Goal: Task Accomplishment & Management: Use online tool/utility

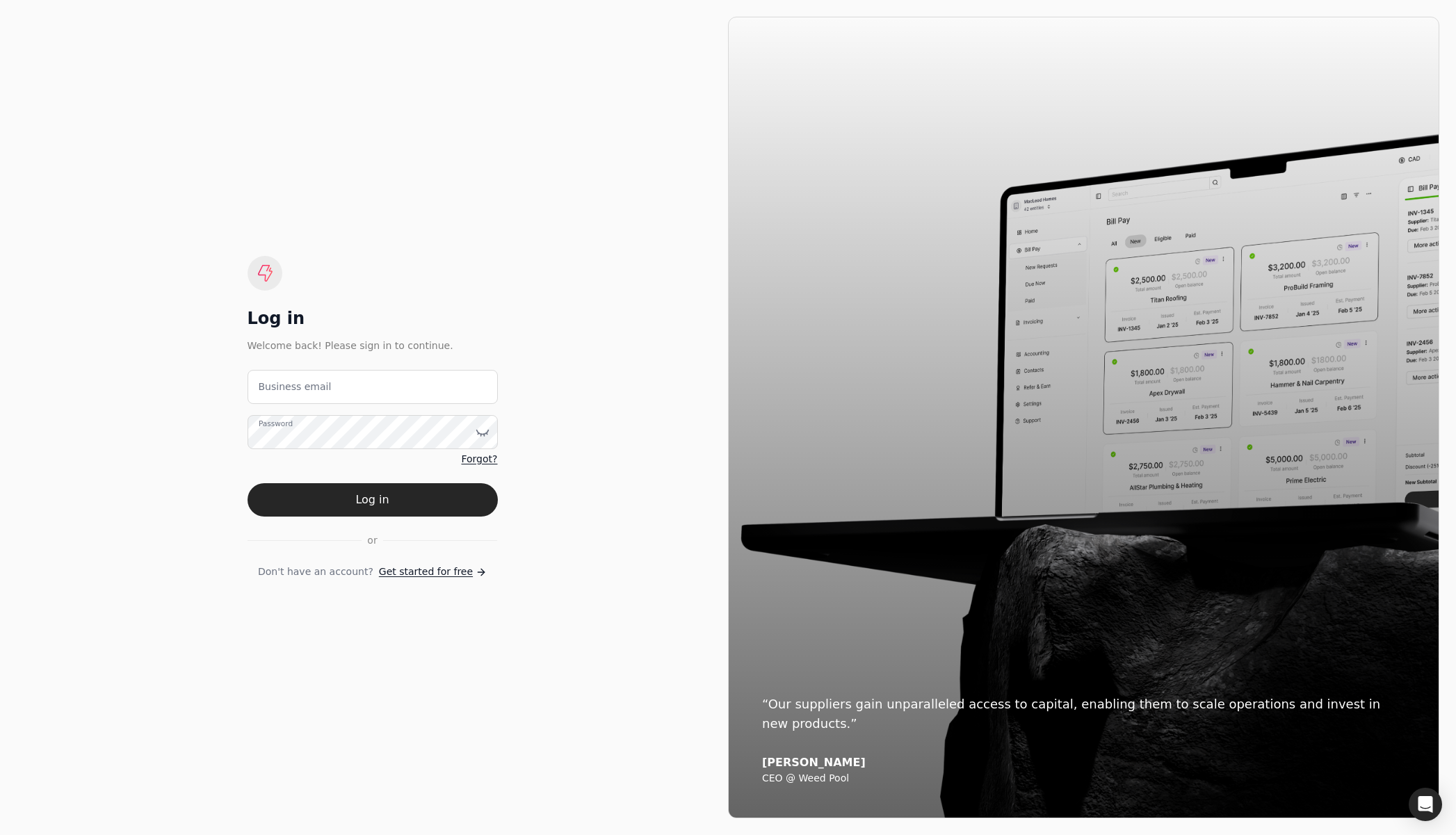
click at [300, 382] on label "Business email" at bounding box center [295, 386] width 73 height 14
click at [300, 382] on email "Business email" at bounding box center [372, 386] width 250 height 34
click at [300, 385] on email "Business email" at bounding box center [372, 386] width 250 height 34
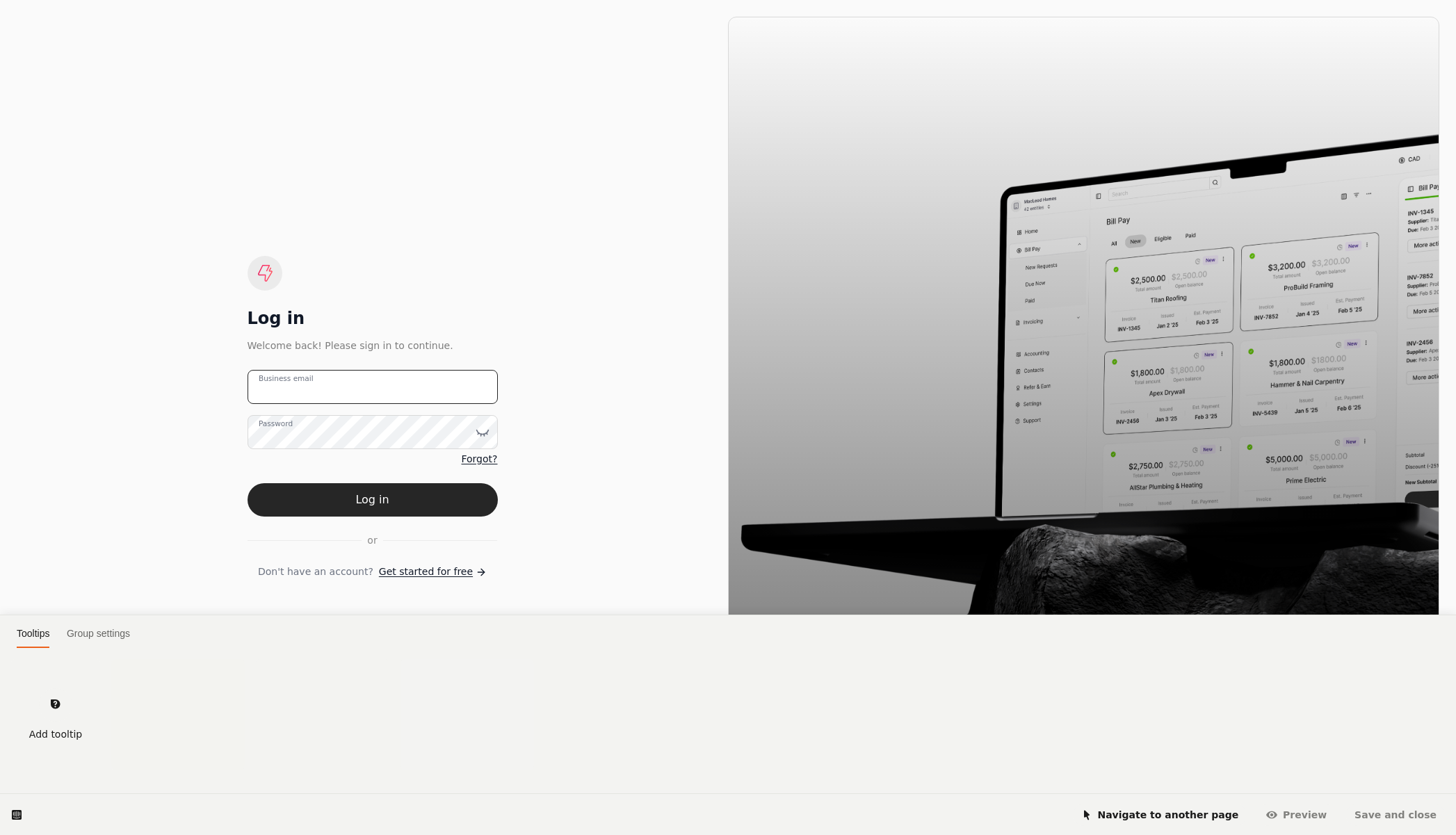
type email "[EMAIL_ADDRESS][DOMAIN_NAME]"
click at [322, 0] on html "Tooltips Group settings Add tooltip Navigate to another page [GEOGRAPHIC_DATA] …" at bounding box center [728, 0] width 1456 height 0
drag, startPoint x: 346, startPoint y: 386, endPoint x: 335, endPoint y: 395, distance: 14.2
click at [345, 0] on html "Tooltips Group settings Add tooltip Navigate to another page [GEOGRAPHIC_DATA] …" at bounding box center [728, 0] width 1456 height 0
click at [334, 0] on html "Tooltips Group settings Add tooltip Navigate to another page [GEOGRAPHIC_DATA] …" at bounding box center [728, 0] width 1456 height 0
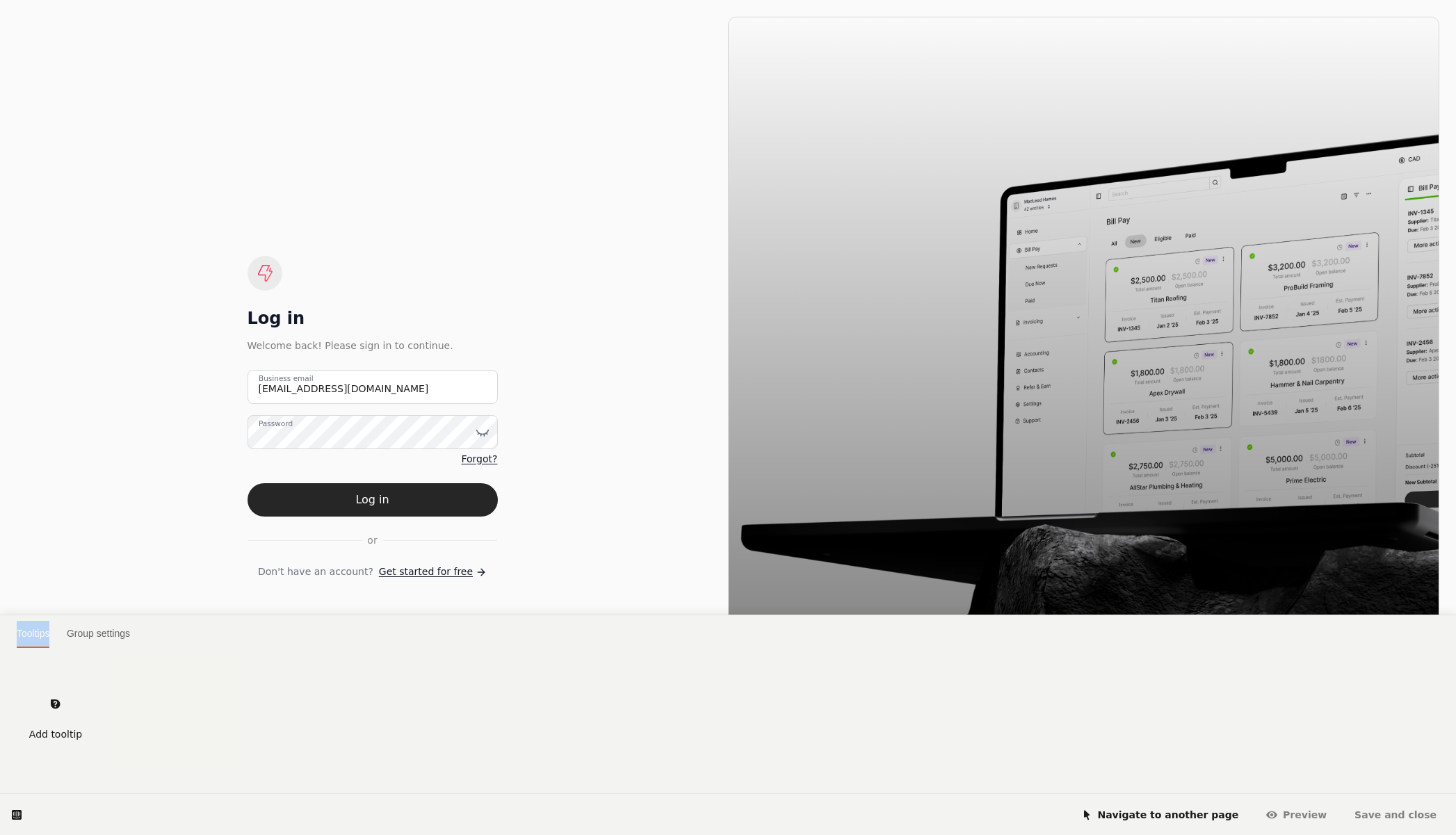
click at [334, 0] on html "Tooltips Group settings Add tooltip Navigate to another page [GEOGRAPHIC_DATA] …" at bounding box center [728, 0] width 1456 height 0
click at [560, 0] on html "Tooltips Group settings Add tooltip Navigate to another page [GEOGRAPHIC_DATA] …" at bounding box center [728, 0] width 1456 height 0
drag, startPoint x: 293, startPoint y: 444, endPoint x: 321, endPoint y: 425, distance: 33.8
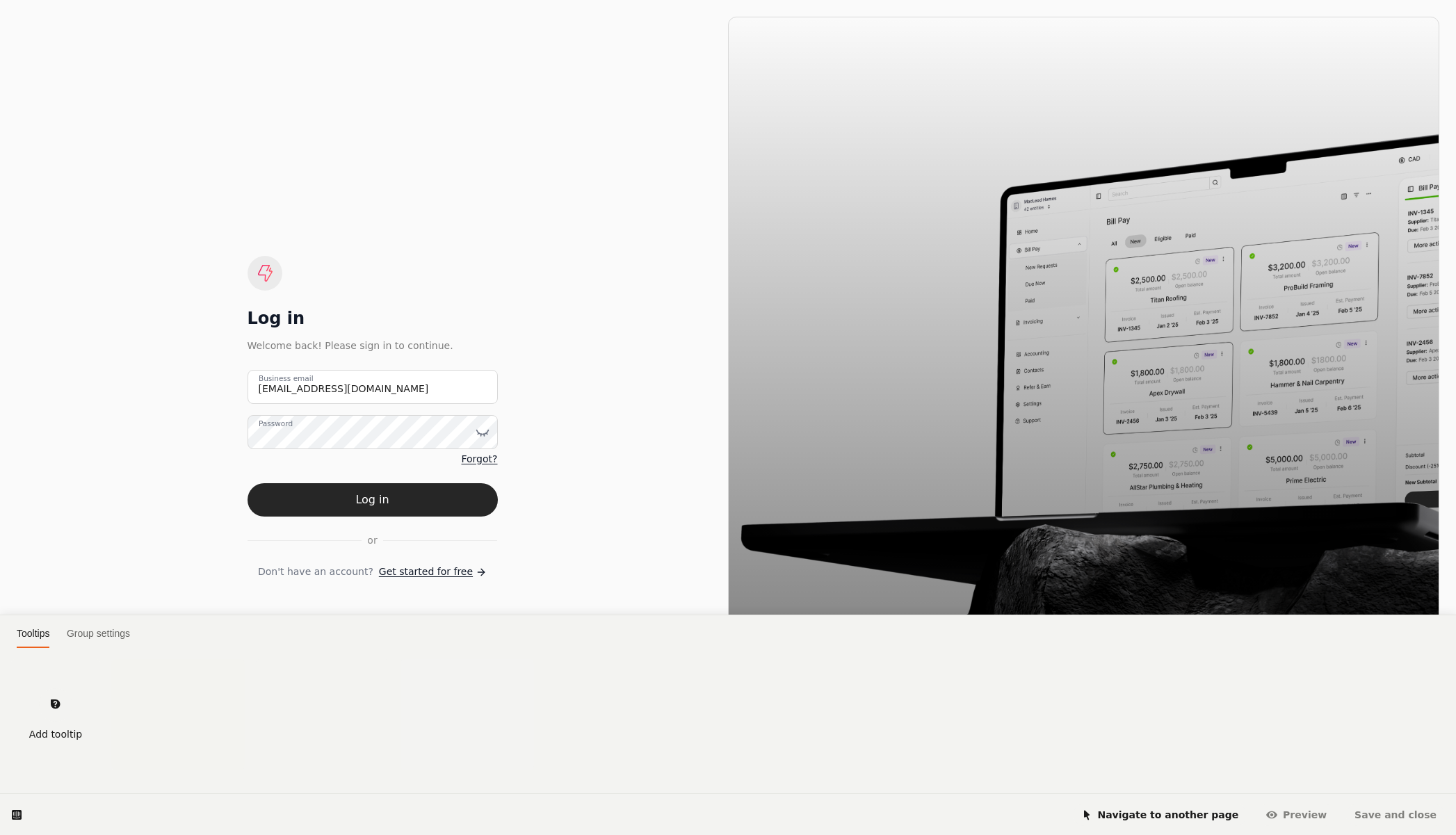
click at [293, 0] on html "Tooltips Group settings Add tooltip Navigate to another page [GEOGRAPHIC_DATA] …" at bounding box center [728, 0] width 1456 height 0
click at [349, 0] on html "Tooltips Group settings Add tooltip Navigate to another page [GEOGRAPHIC_DATA] …" at bounding box center [728, 0] width 1456 height 0
click at [526, 0] on html "Tooltips Group settings Add tooltip Navigate to another page [GEOGRAPHIC_DATA] …" at bounding box center [728, 0] width 1456 height 0
click at [343, 0] on html "Tooltips Group settings Add tooltip Navigate to another page [GEOGRAPHIC_DATA] …" at bounding box center [728, 0] width 1456 height 0
click at [355, 0] on html "Tooltips Group settings Add tooltip Navigate to another page [GEOGRAPHIC_DATA] …" at bounding box center [728, 0] width 1456 height 0
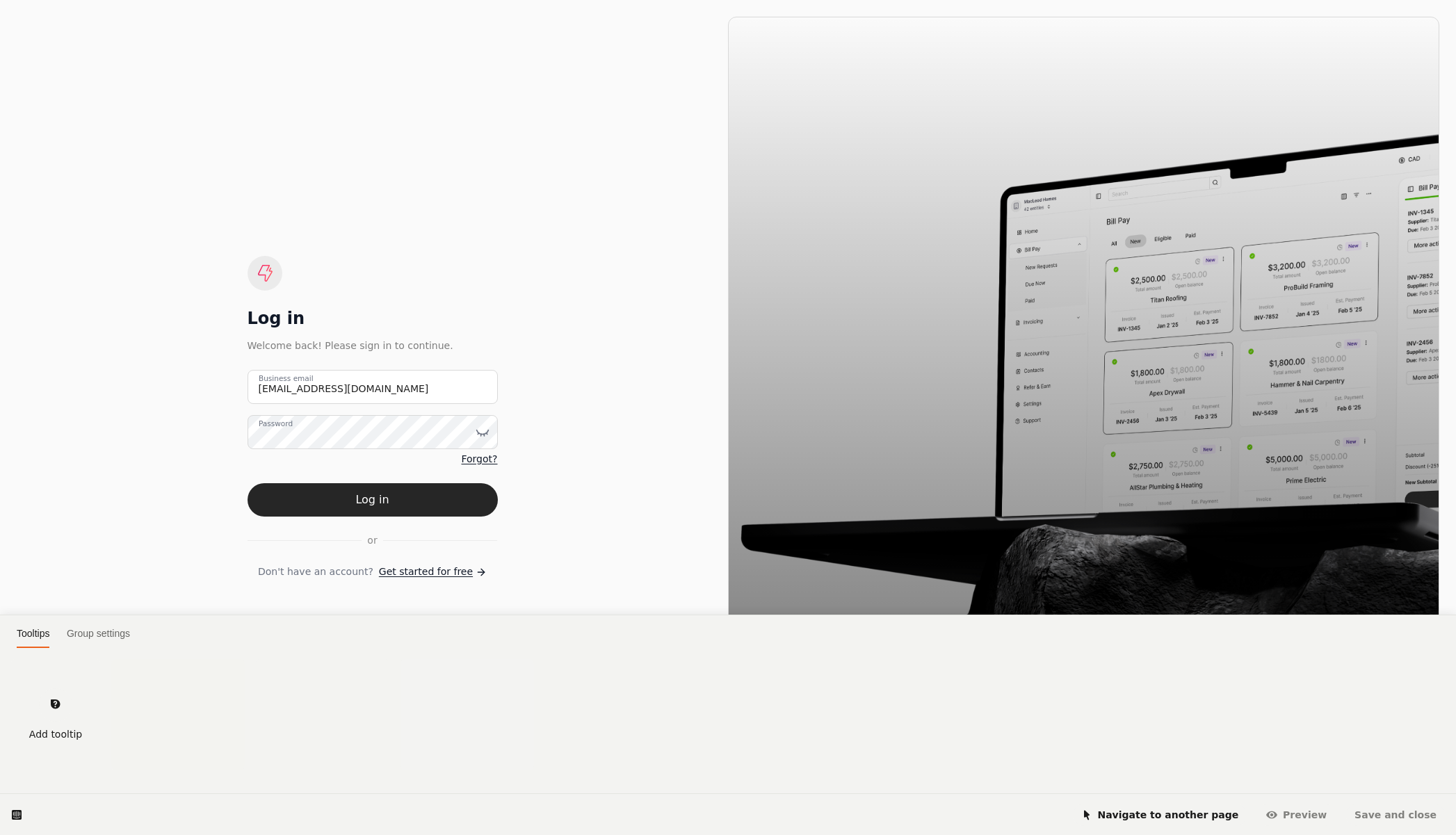
click at [373, 0] on html "Tooltips Group settings Add tooltip Navigate to another page [GEOGRAPHIC_DATA] …" at bounding box center [728, 0] width 1456 height 0
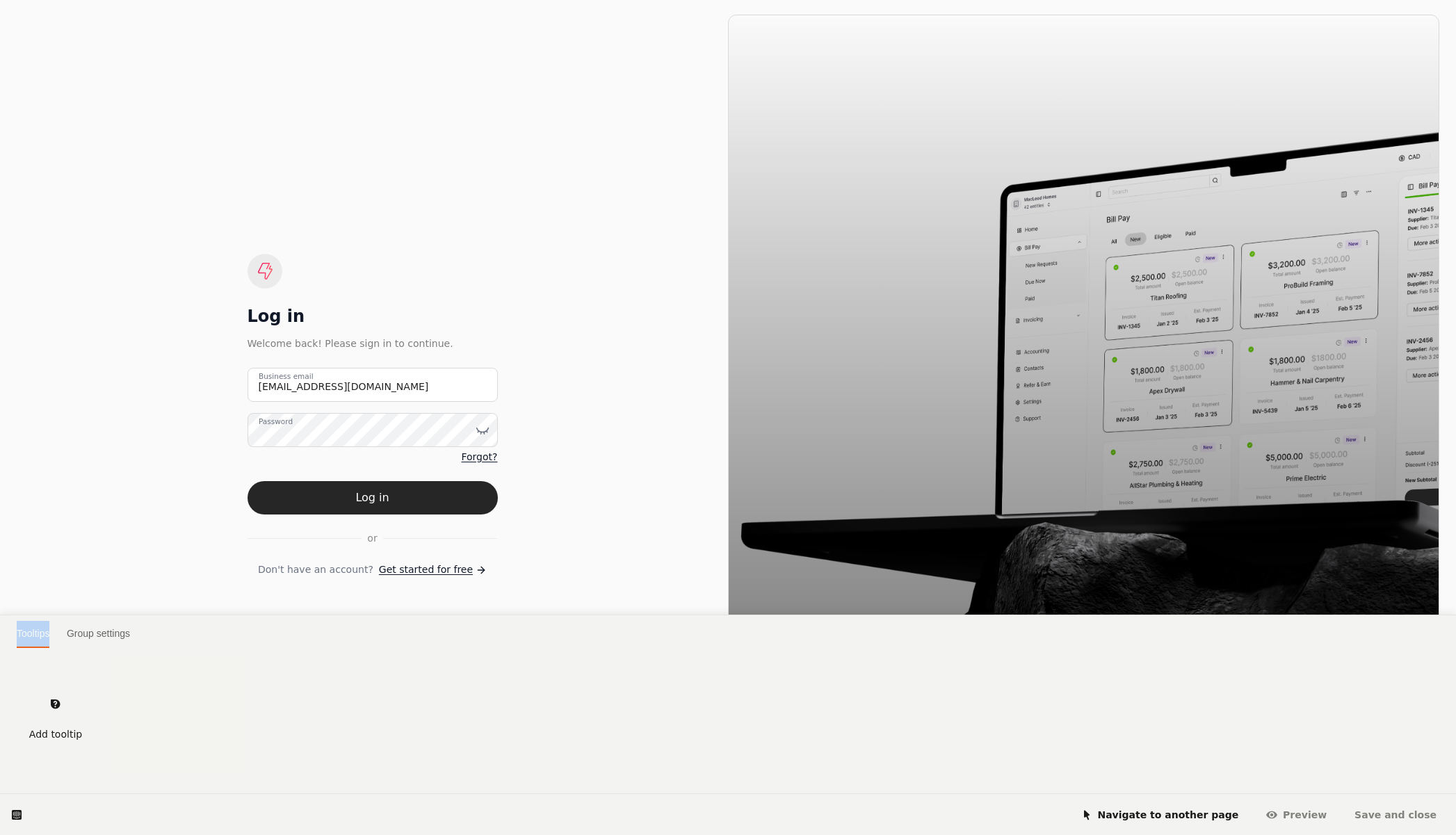
drag, startPoint x: 373, startPoint y: 498, endPoint x: 483, endPoint y: 486, distance: 110.7
click at [373, 0] on html "Tooltips Group settings Add tooltip Navigate to another page [GEOGRAPHIC_DATA] …" at bounding box center [728, 0] width 1456 height 0
click at [586, 0] on html "Tooltips Group settings Add tooltip Navigate to another page [GEOGRAPHIC_DATA] …" at bounding box center [728, 0] width 1456 height 0
click at [1213, 816] on span "Navigate to another page" at bounding box center [1160, 815] width 158 height 11
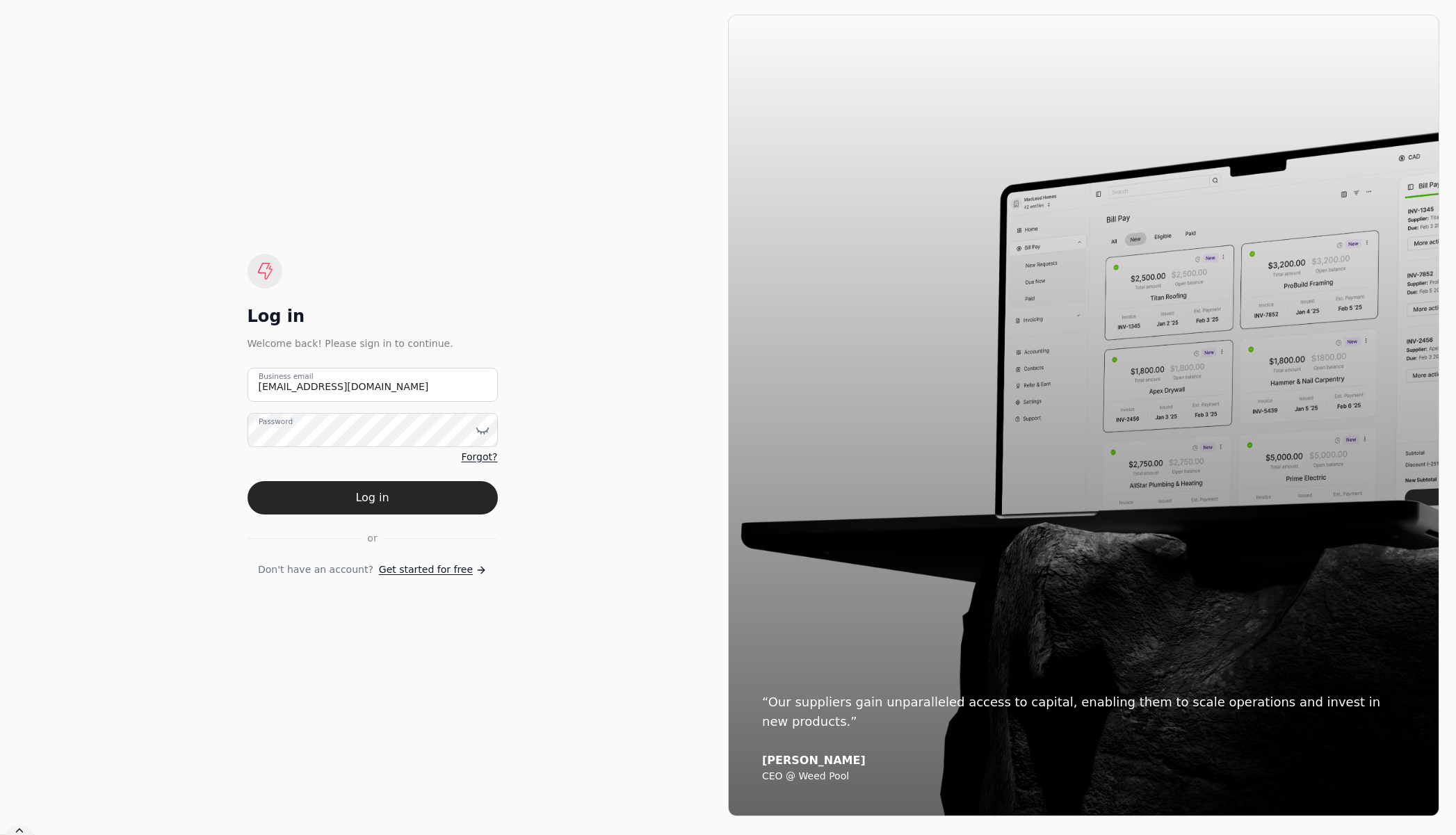
drag, startPoint x: 399, startPoint y: 500, endPoint x: 481, endPoint y: 492, distance: 82.4
click at [399, 500] on button "Log in" at bounding box center [372, 498] width 250 height 33
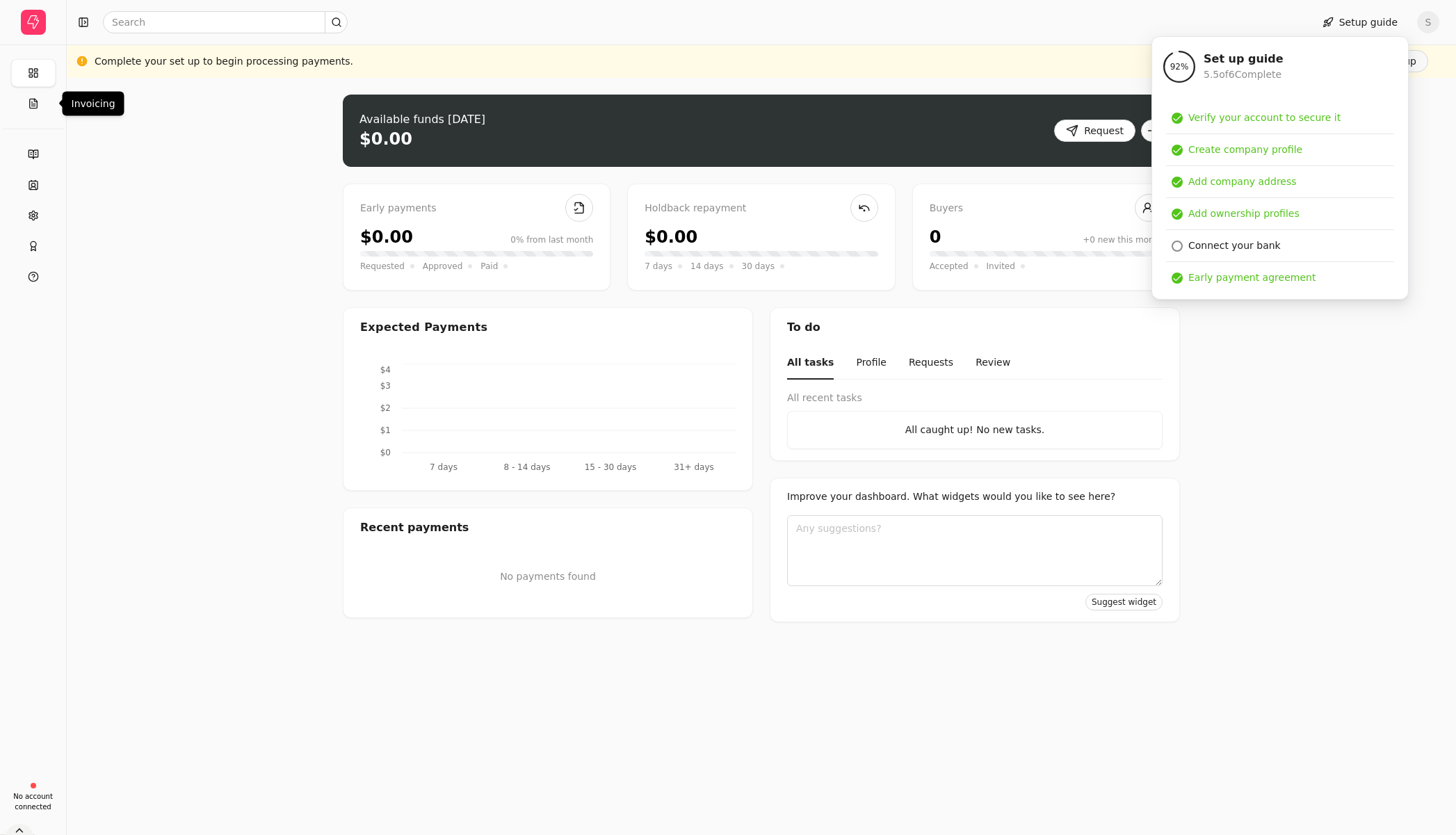
click at [7, 96] on li "Invoicing" at bounding box center [32, 103] width 55 height 28
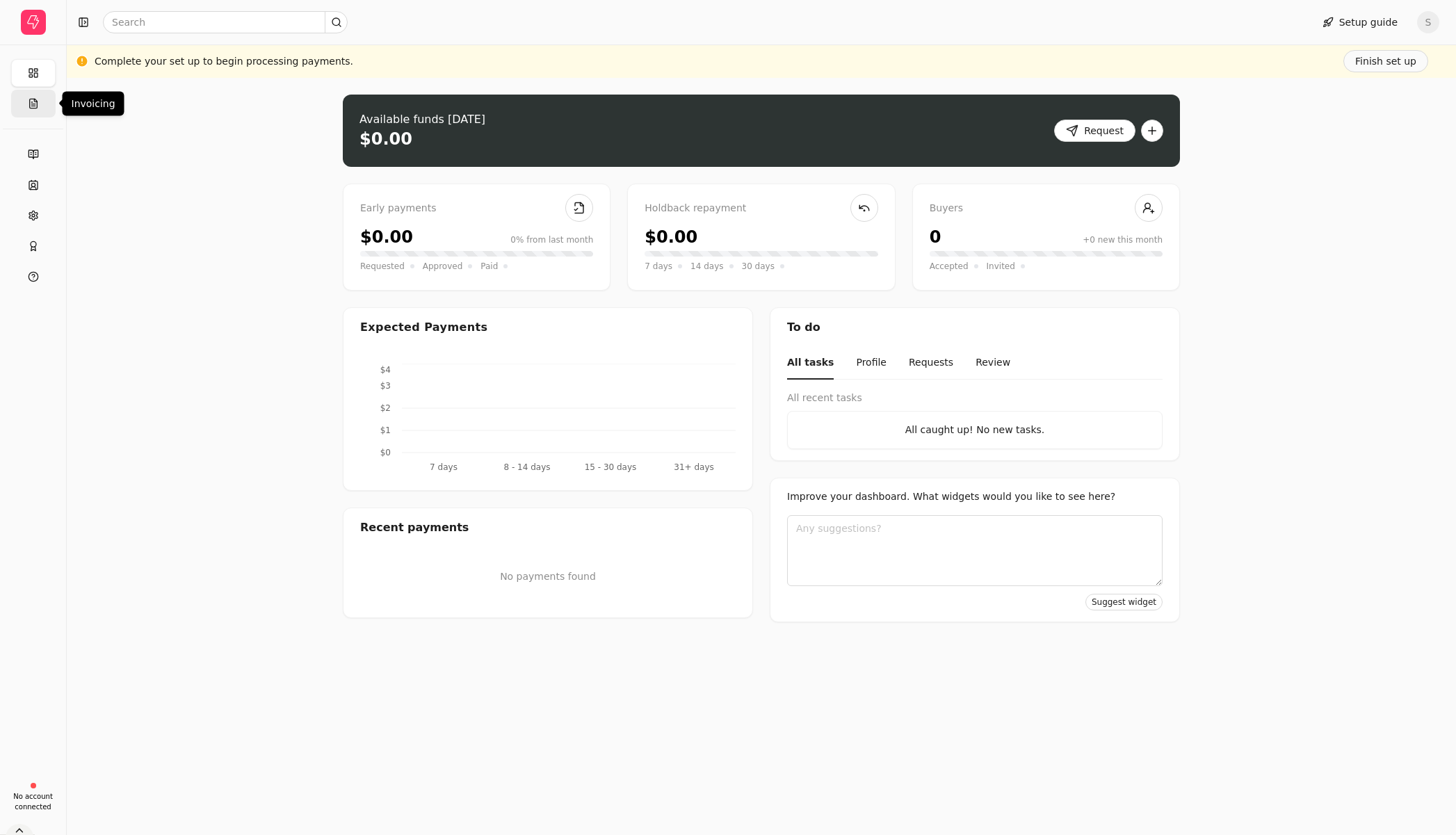
click at [49, 108] on button "Invoicing" at bounding box center [33, 103] width 44 height 28
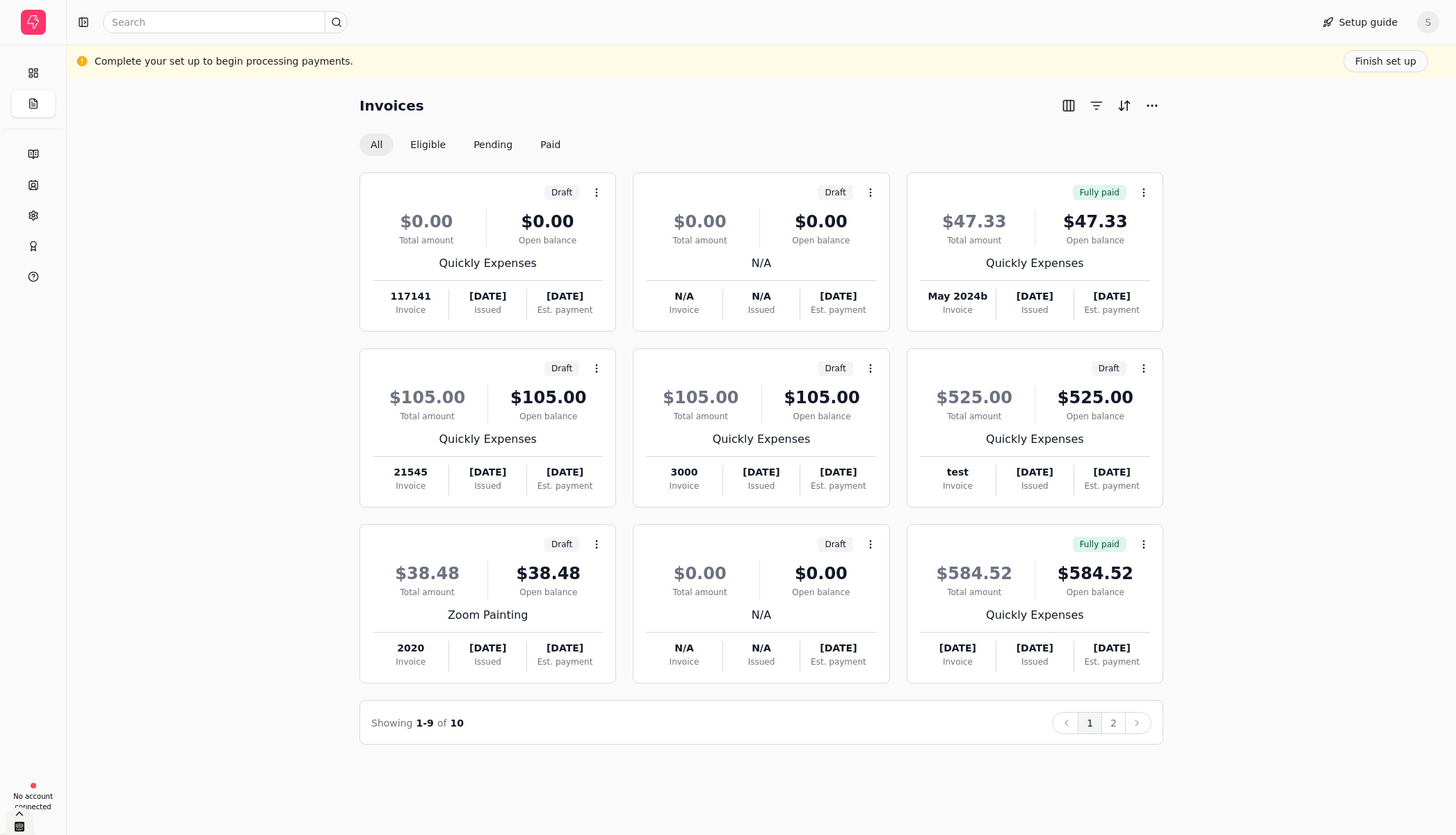
click at [14, 827] on div at bounding box center [19, 821] width 28 height 28
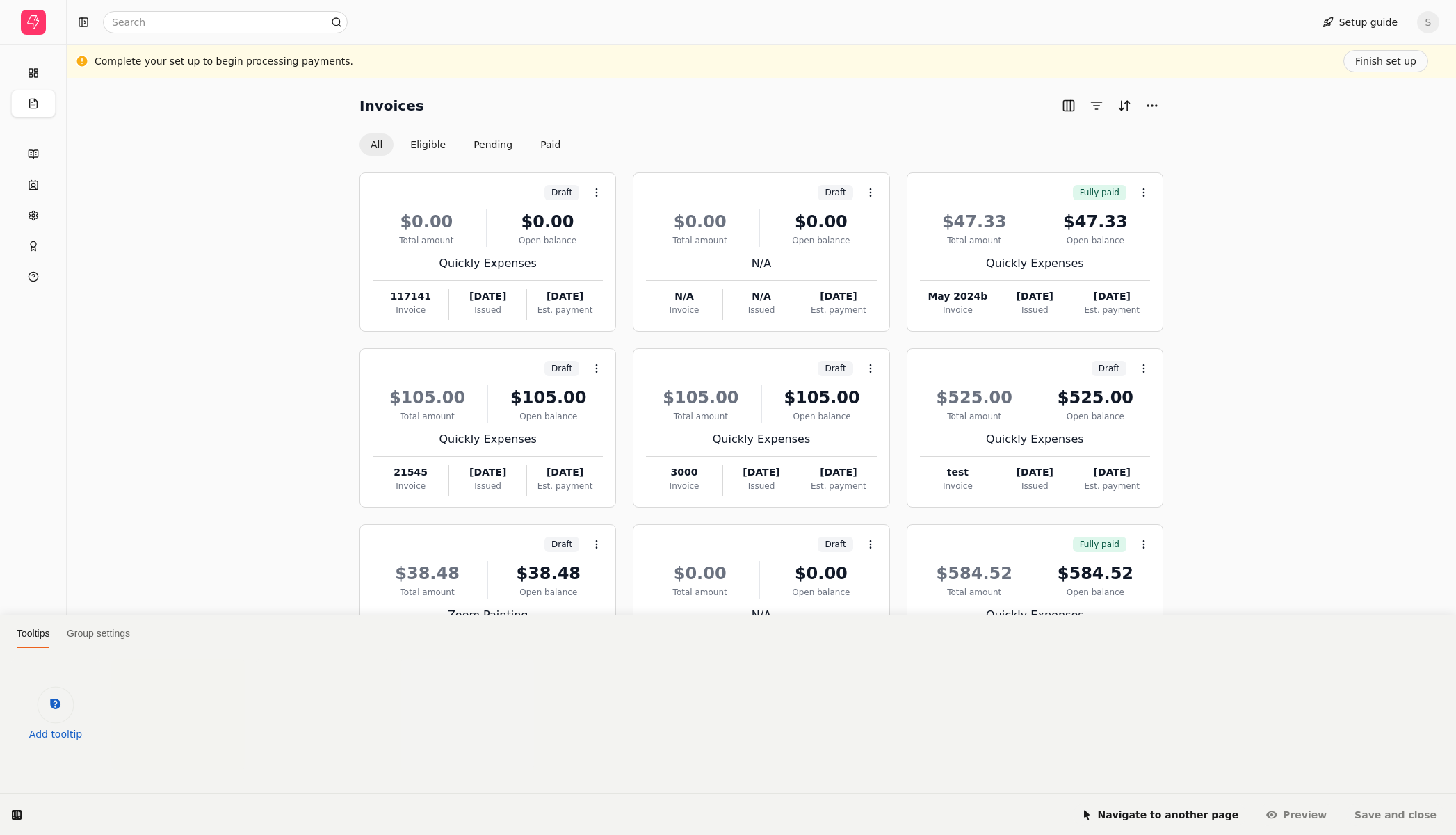
click at [71, 704] on div at bounding box center [56, 705] width 37 height 37
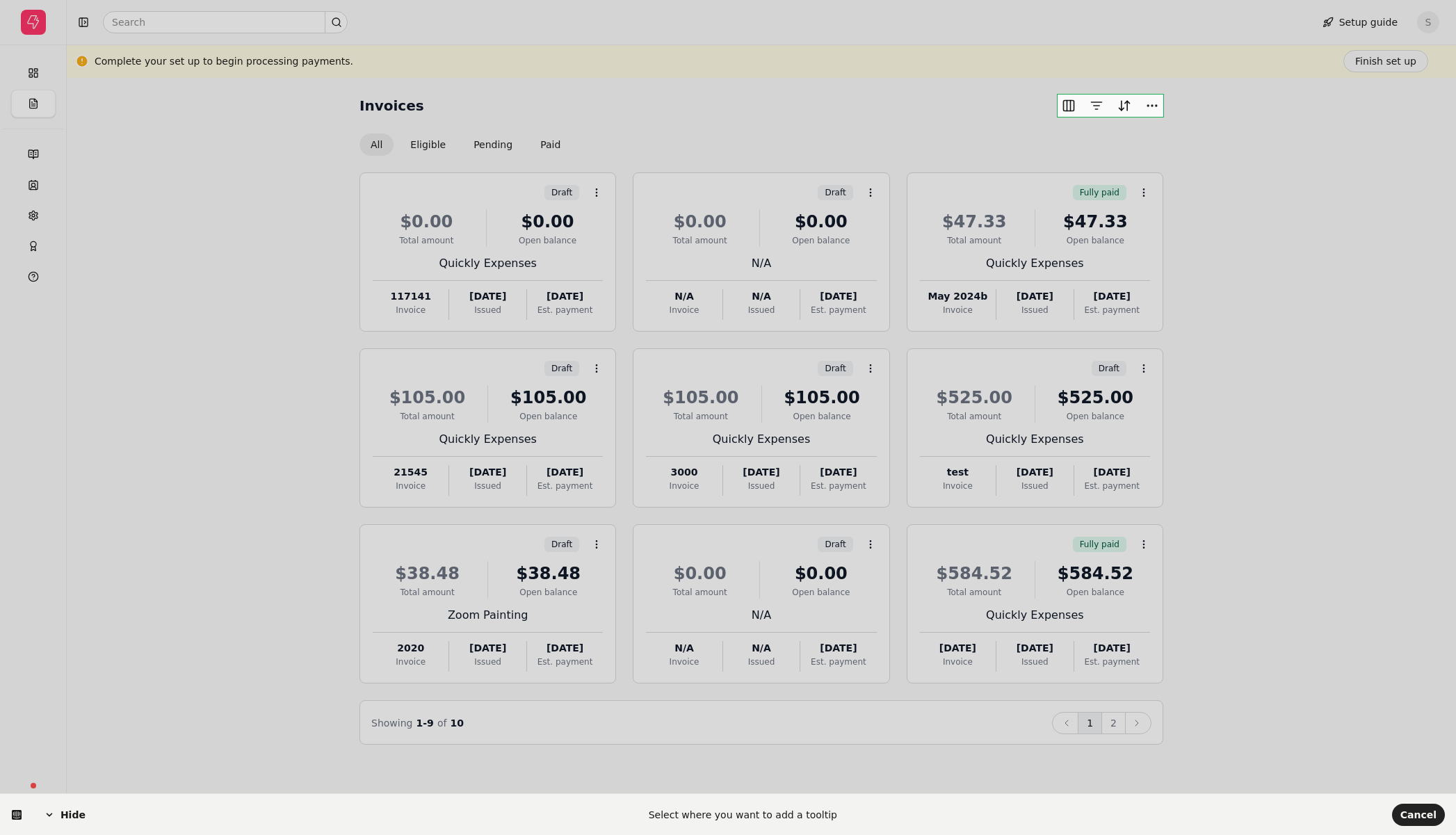
click at [1111, 114] on body "[PERSON_NAME] Expenses Home Invoicing All Invoices Eligible Pending Paid Accoun…" at bounding box center [728, 417] width 1456 height 835
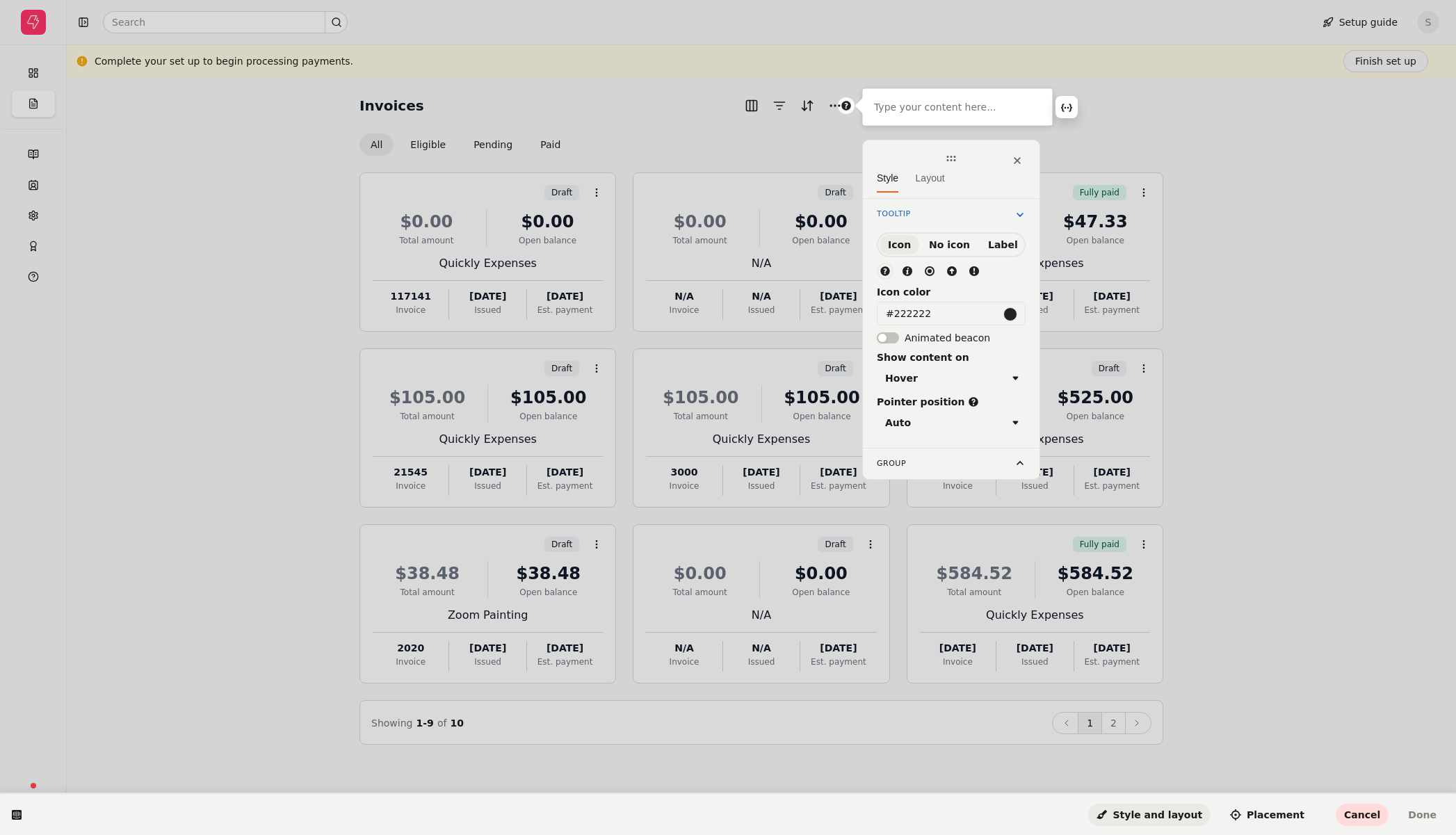
click at [1150, 0] on html "Type your content here... Style Layout Tooltip" at bounding box center [728, 0] width 1456 height 0
drag, startPoint x: 1018, startPoint y: 159, endPoint x: 1276, endPoint y: 205, distance: 262.1
click at [1018, 159] on icon at bounding box center [1016, 160] width 6 height 6
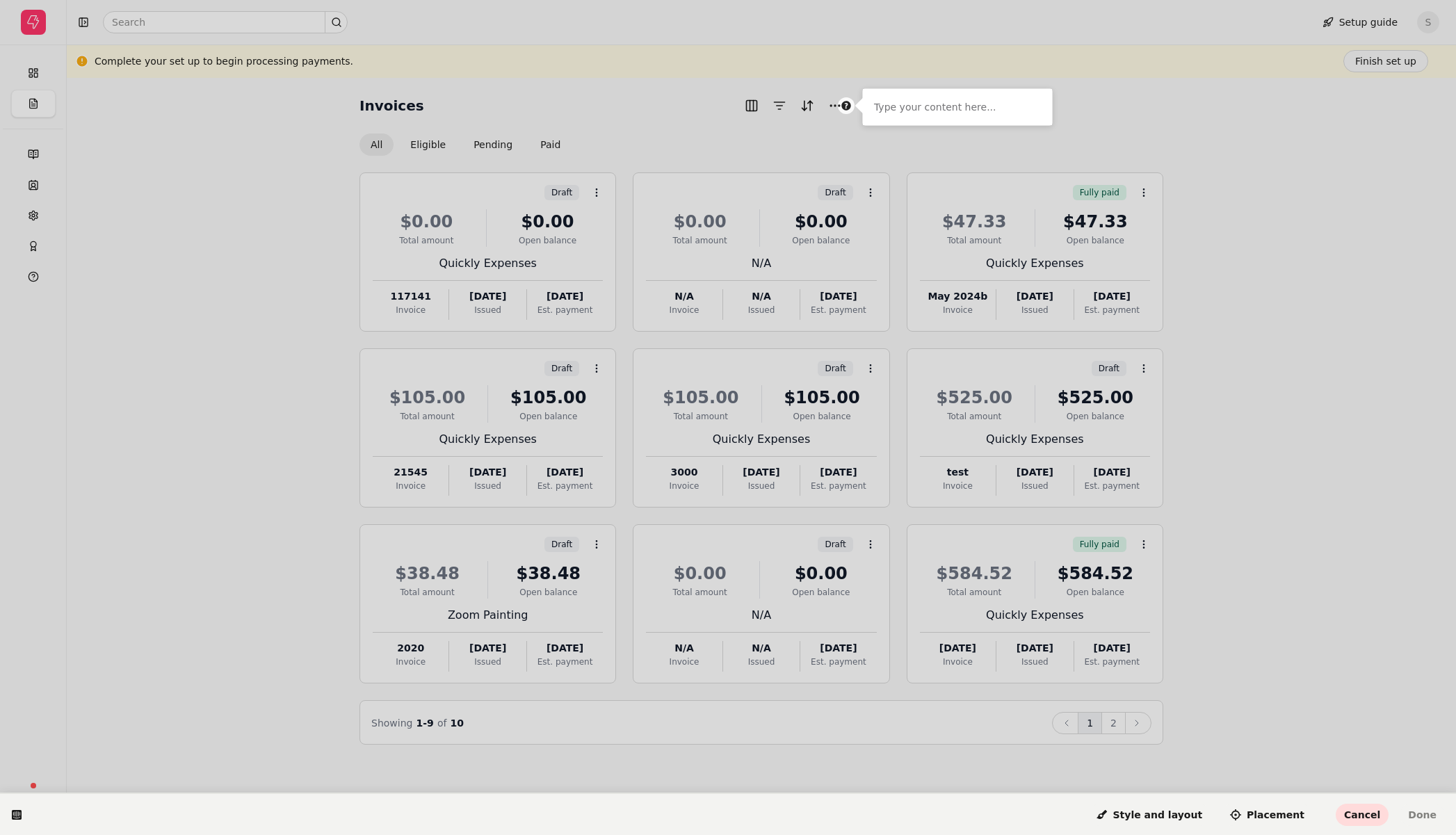
click at [1275, 0] on html "Type your content here... Style and layout Placement Cancel Done" at bounding box center [728, 0] width 1456 height 0
click at [1367, 805] on button "Cancel" at bounding box center [1361, 815] width 53 height 23
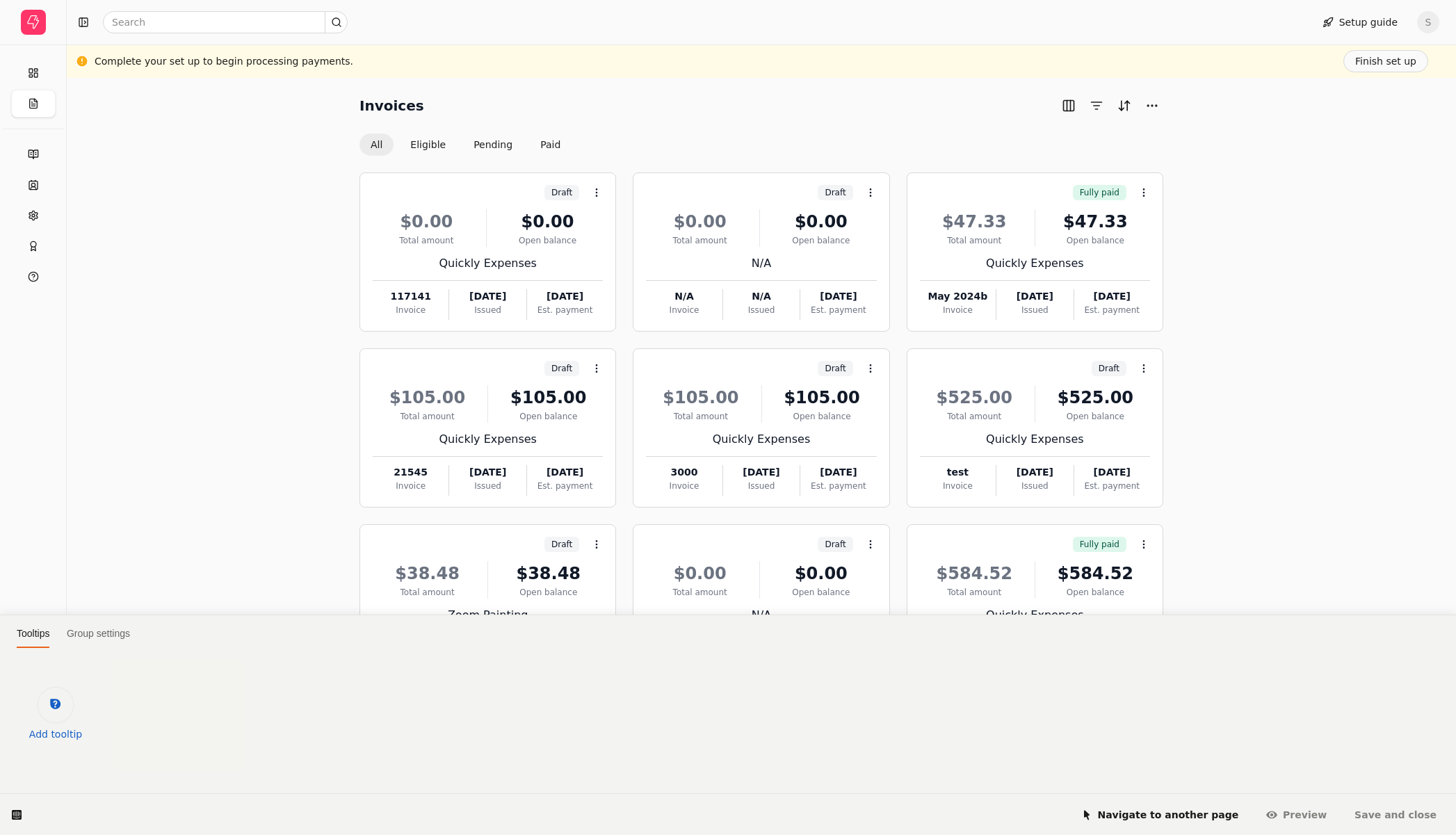
click at [59, 704] on icon at bounding box center [56, 704] width 11 height 11
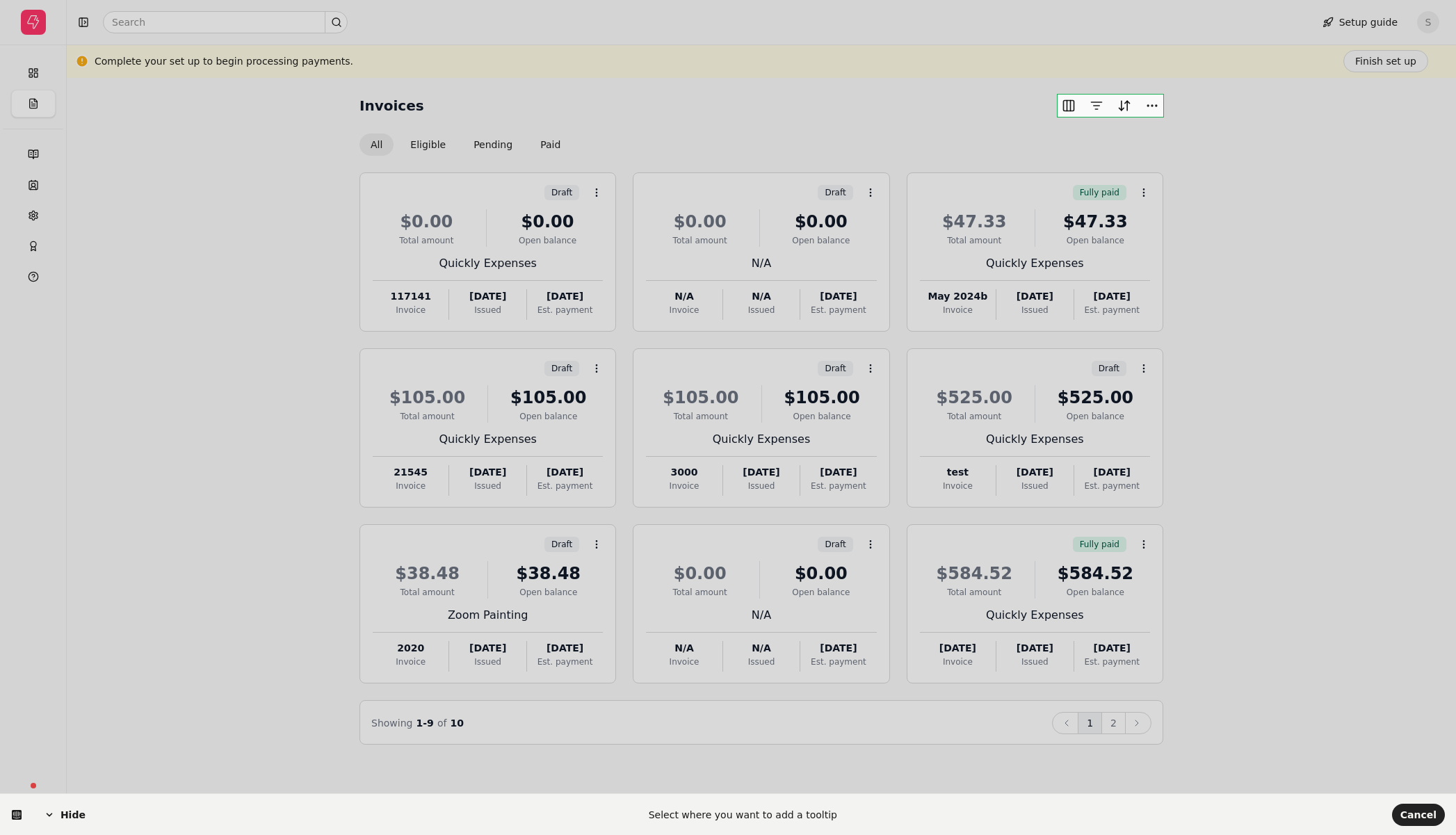
click at [1078, 112] on body "[PERSON_NAME] Expenses Home Invoicing All Invoices Eligible Pending Paid Accoun…" at bounding box center [728, 417] width 1456 height 835
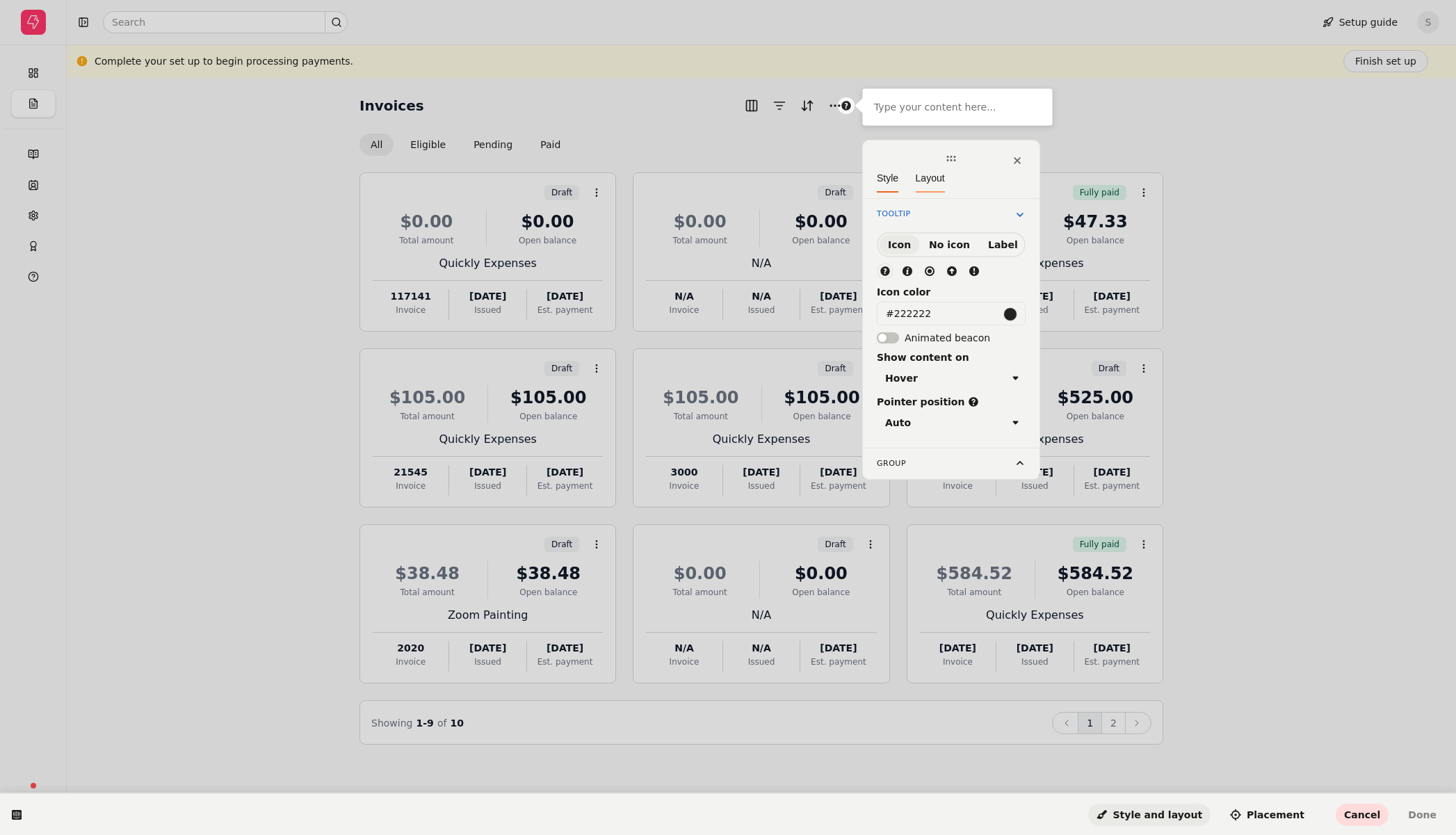
click at [929, 177] on span "Layout" at bounding box center [930, 177] width 29 height 11
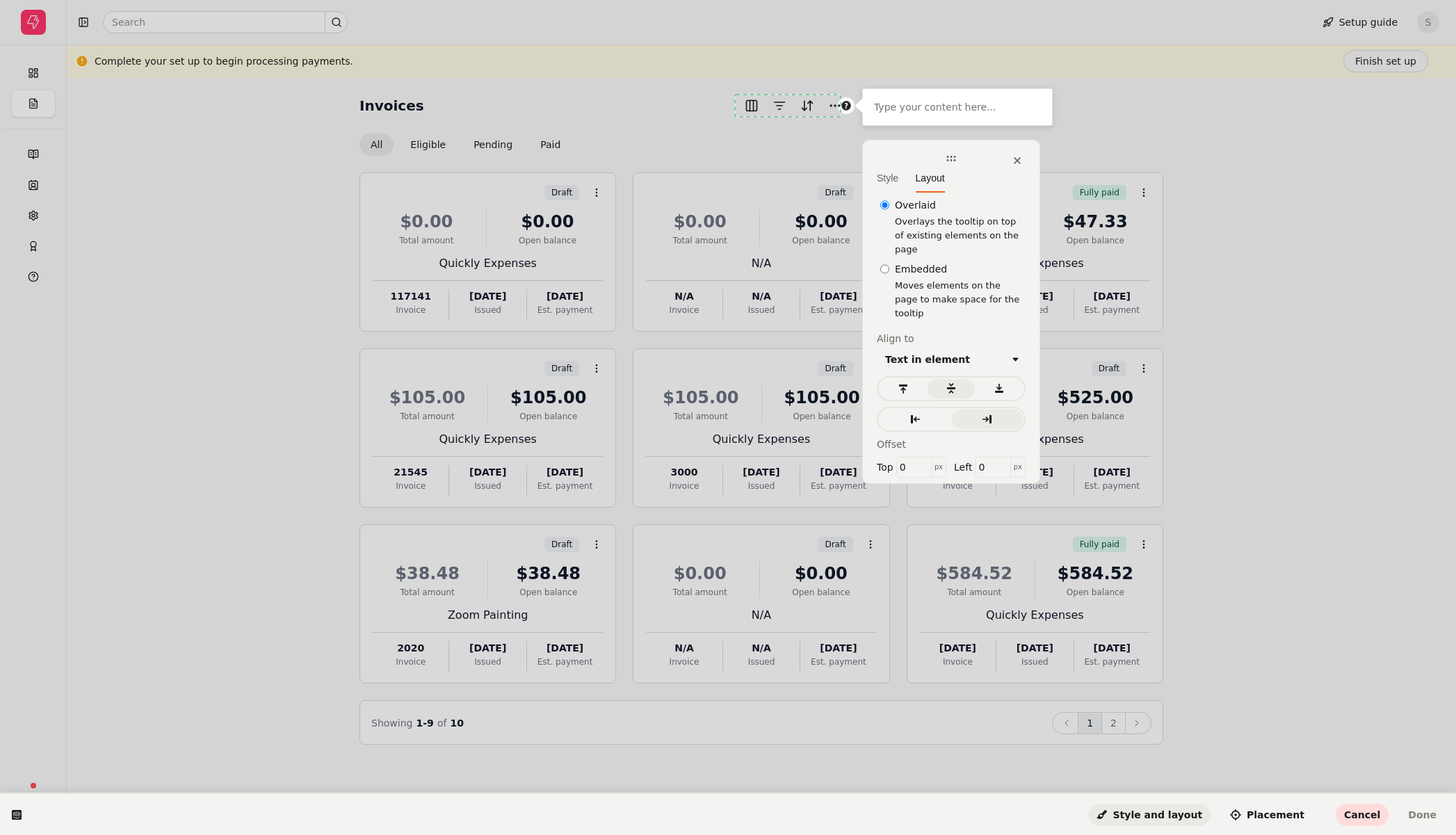
click at [884, 262] on input "Embedded" at bounding box center [884, 269] width 9 height 14
radio input "true"
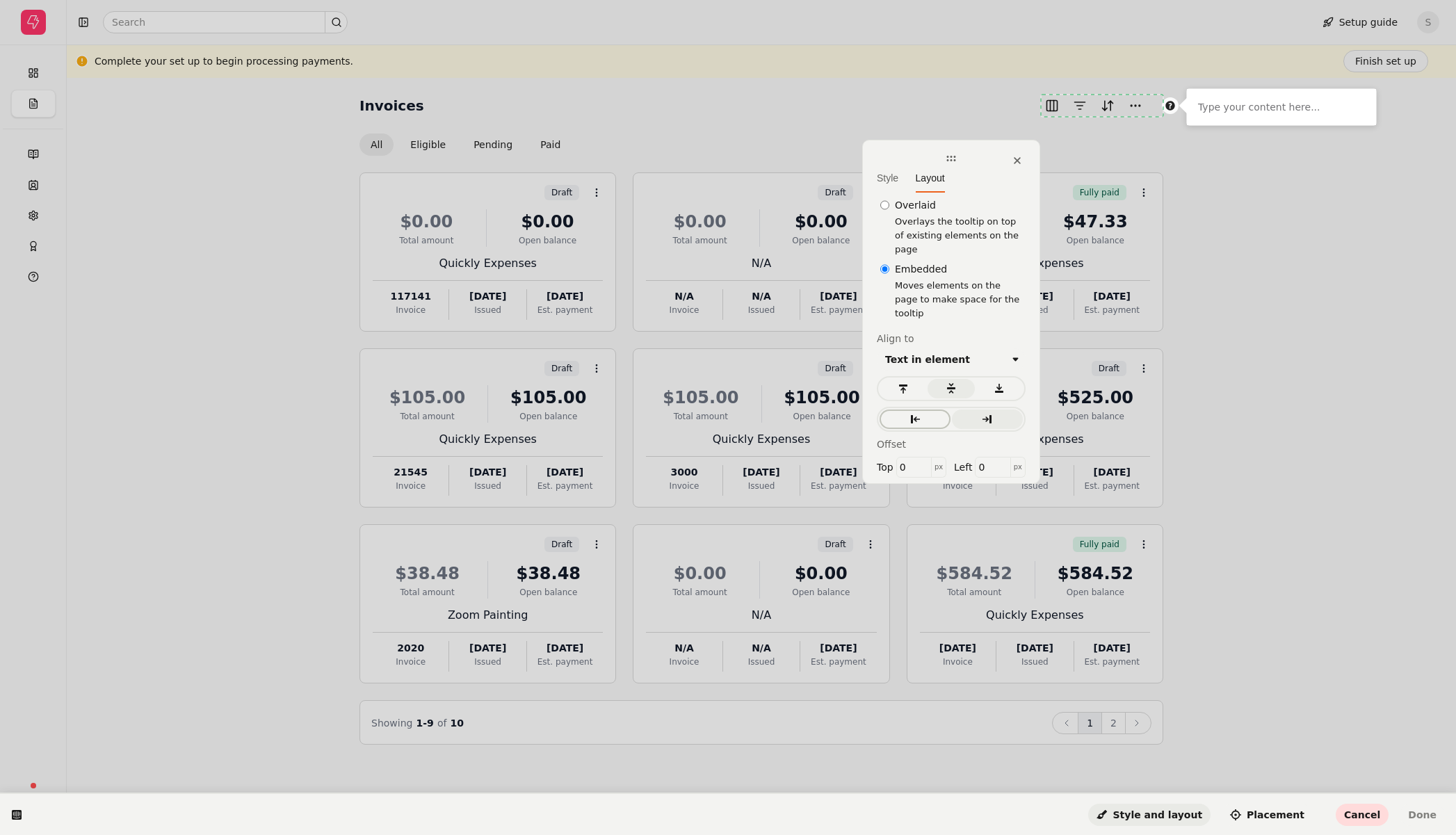
click at [904, 414] on div "button" at bounding box center [915, 419] width 54 height 11
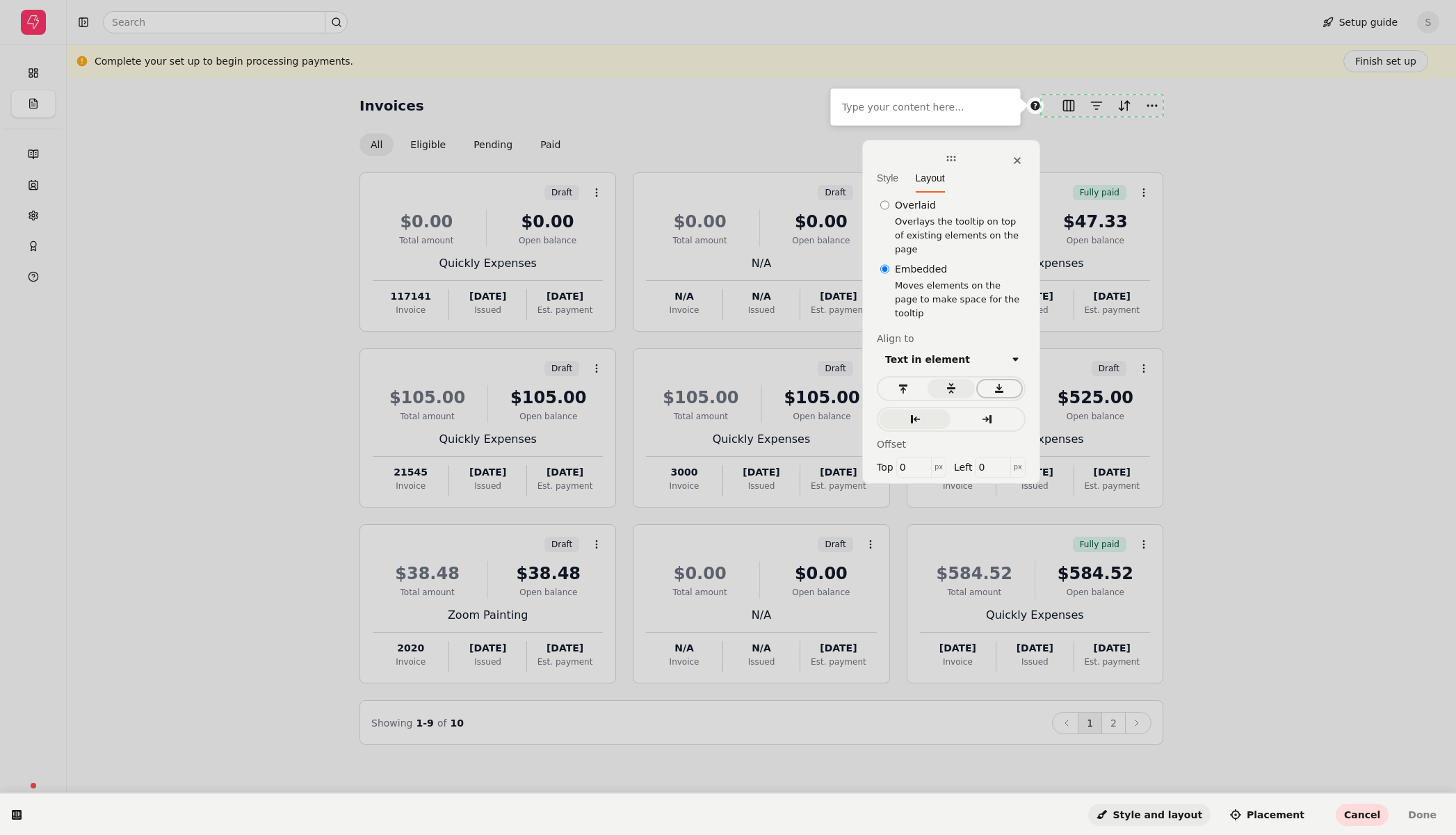
click at [999, 384] on icon "button" at bounding box center [998, 389] width 8 height 9
click at [949, 383] on icon "button" at bounding box center [950, 389] width 11 height 11
click at [886, 180] on span "Style" at bounding box center [887, 177] width 22 height 11
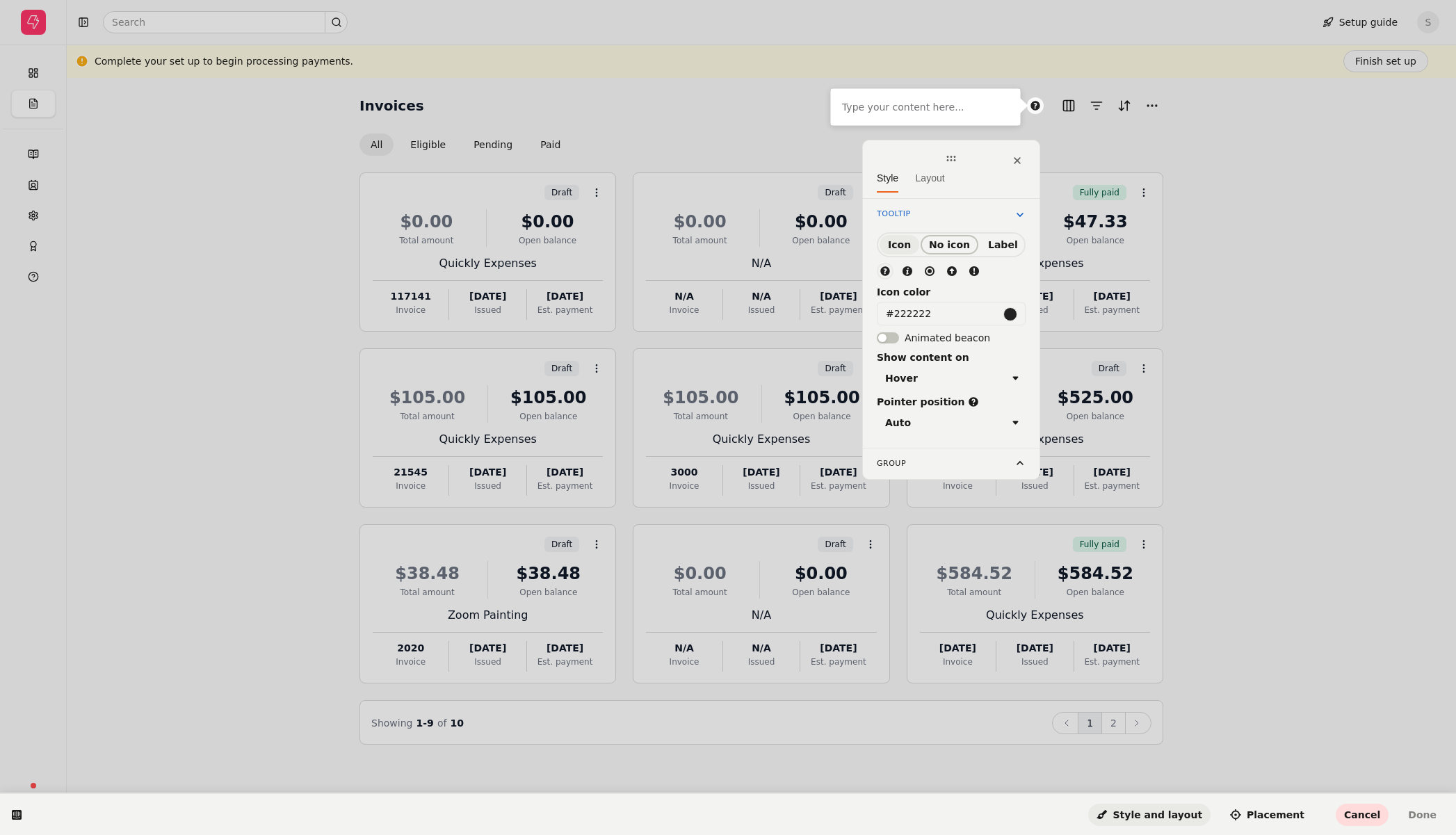
click at [961, 247] on span "No icon" at bounding box center [949, 244] width 41 height 11
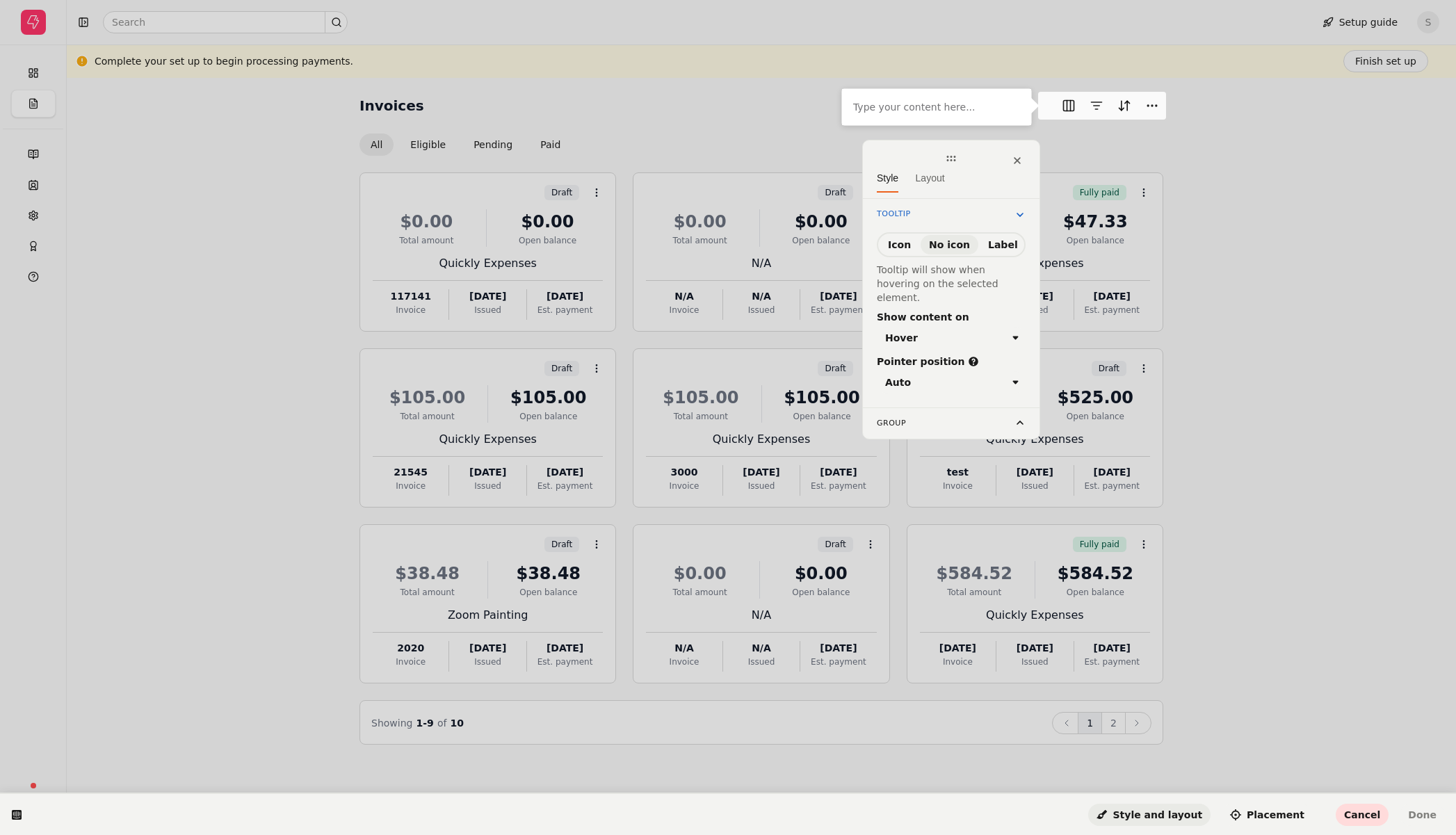
click at [954, 416] on div "Group" at bounding box center [951, 423] width 149 height 14
drag, startPoint x: 914, startPoint y: 209, endPoint x: 918, endPoint y: 192, distance: 17.5
click at [914, 209] on div "Tooltip" at bounding box center [951, 216] width 149 height 17
click at [926, 174] on span "Layout" at bounding box center [930, 177] width 29 height 11
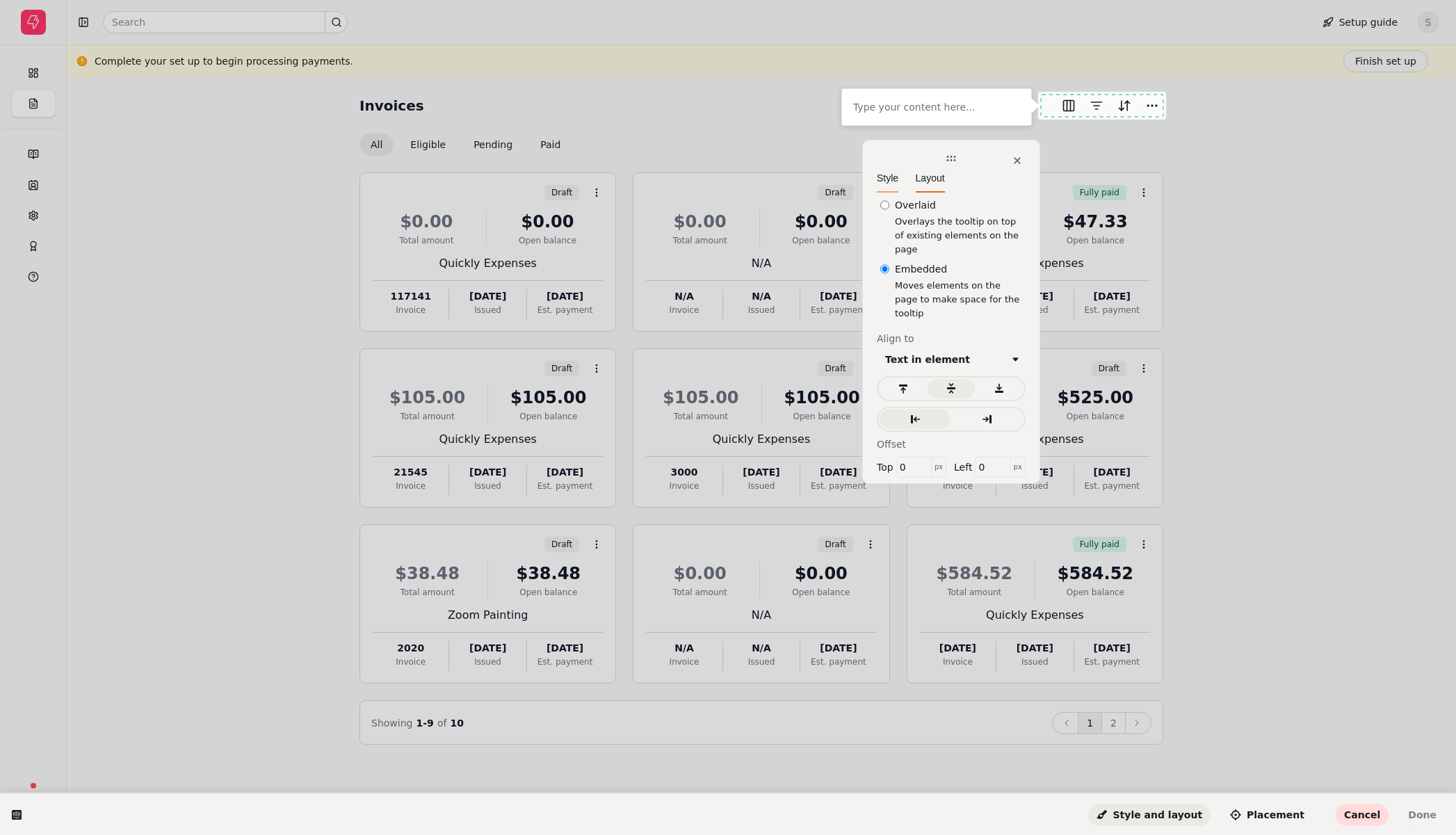
click at [877, 175] on span "Style" at bounding box center [887, 177] width 22 height 11
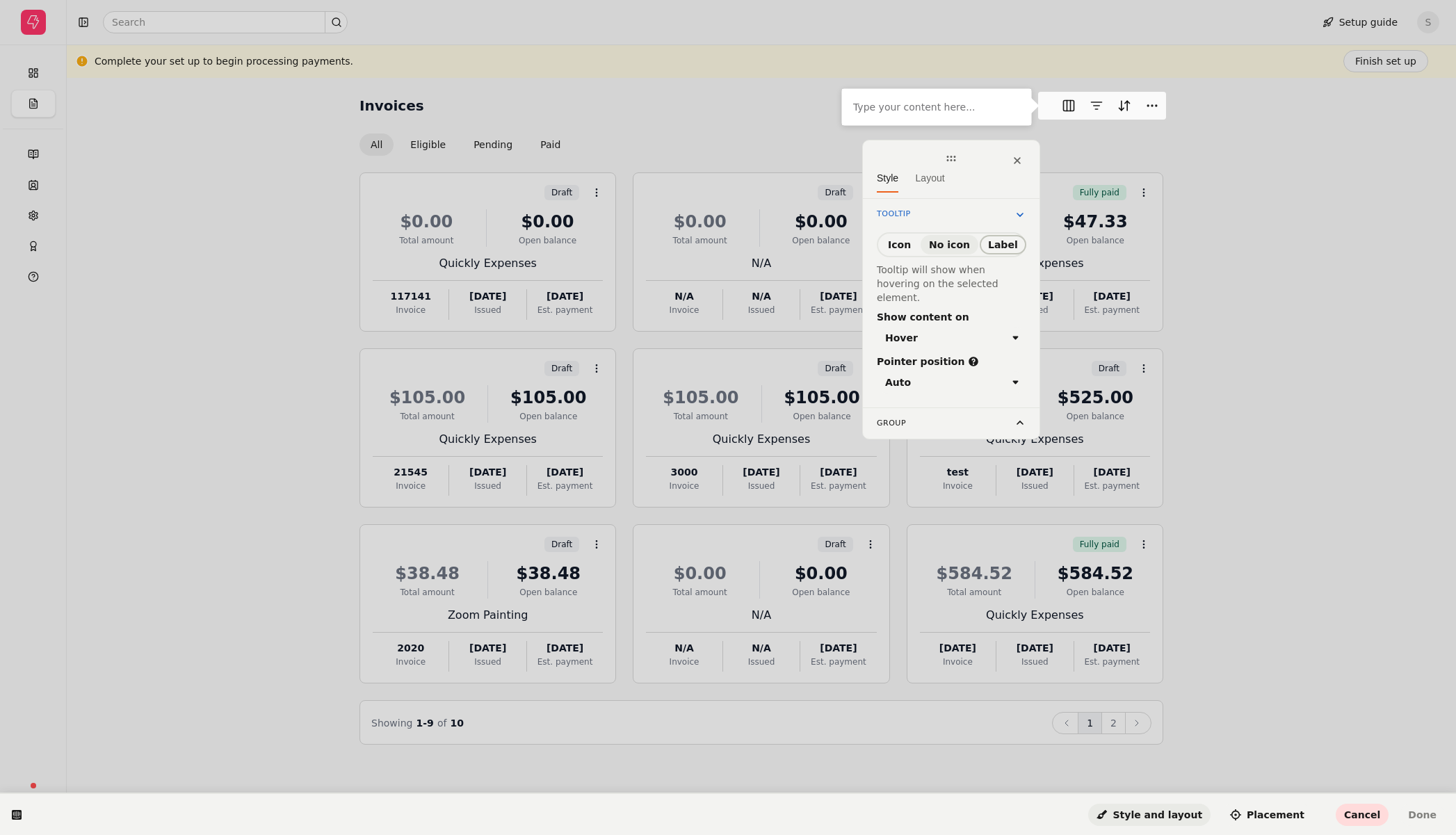
click at [1005, 239] on span "Label" at bounding box center [1003, 244] width 30 height 11
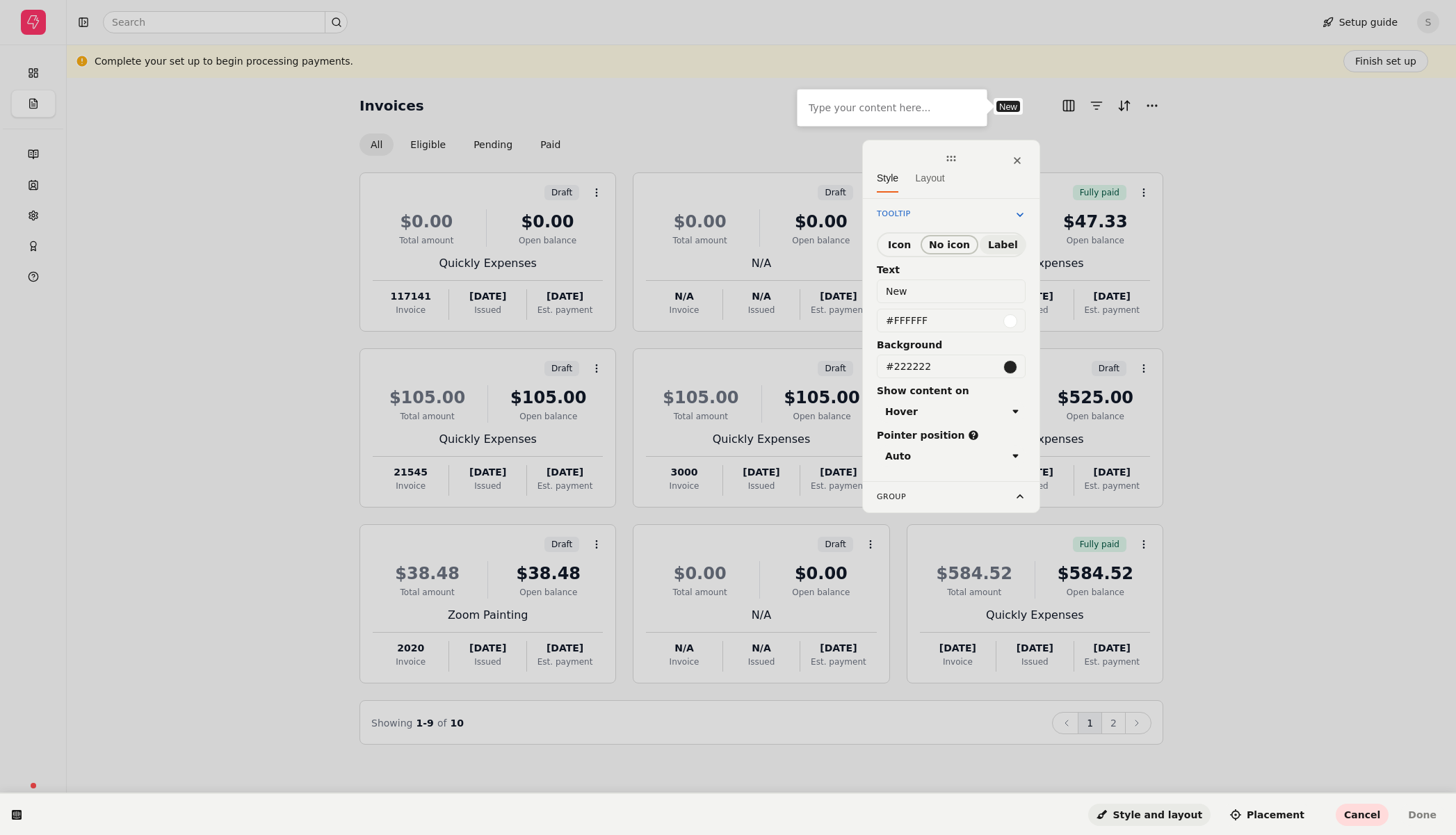
click at [935, 244] on span "No icon" at bounding box center [949, 244] width 41 height 11
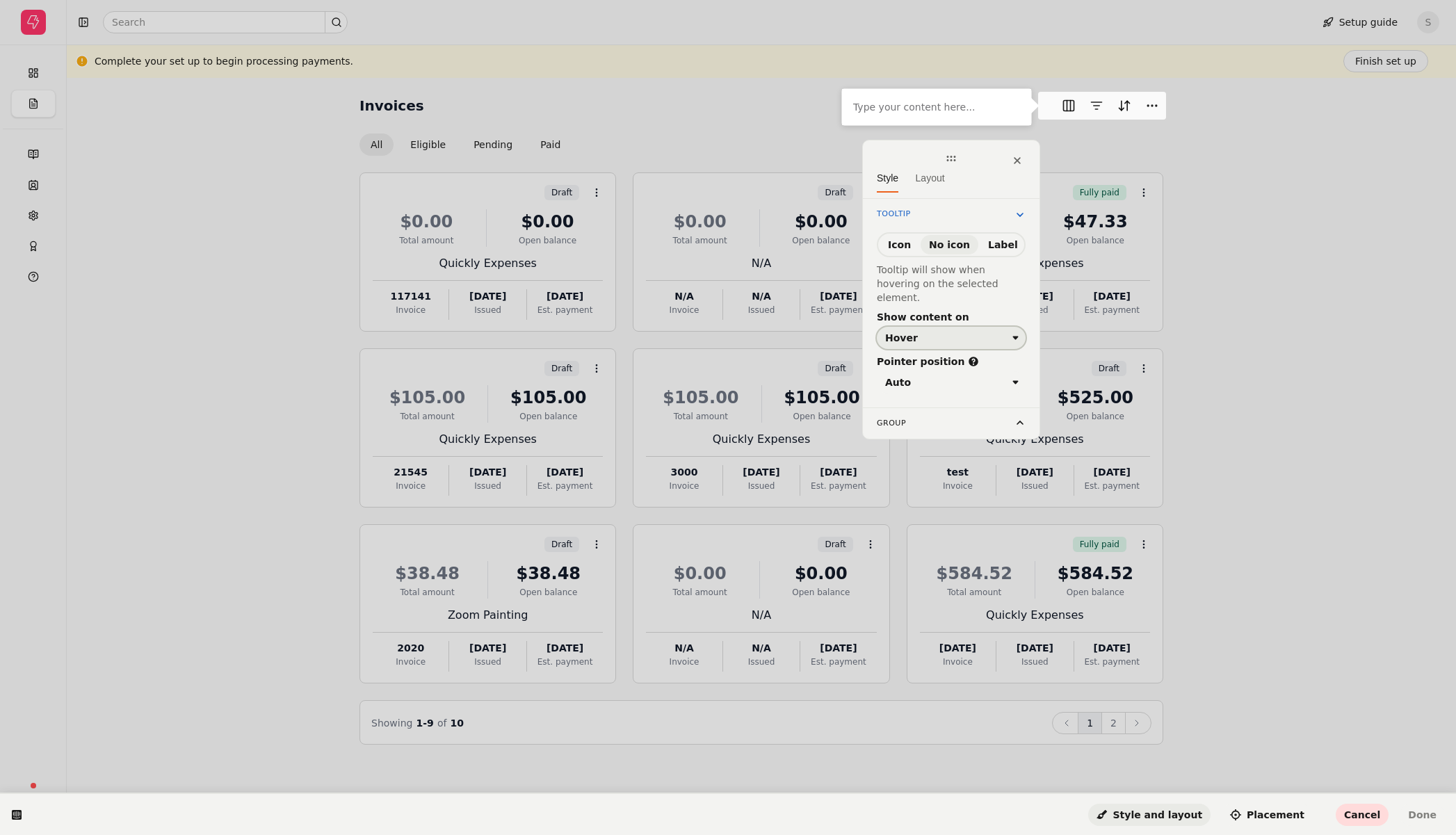
click at [962, 332] on div "Hover" at bounding box center [946, 337] width 122 height 11
click at [963, 332] on div "Hover" at bounding box center [946, 337] width 122 height 11
click at [983, 377] on div "Auto" at bounding box center [946, 382] width 122 height 11
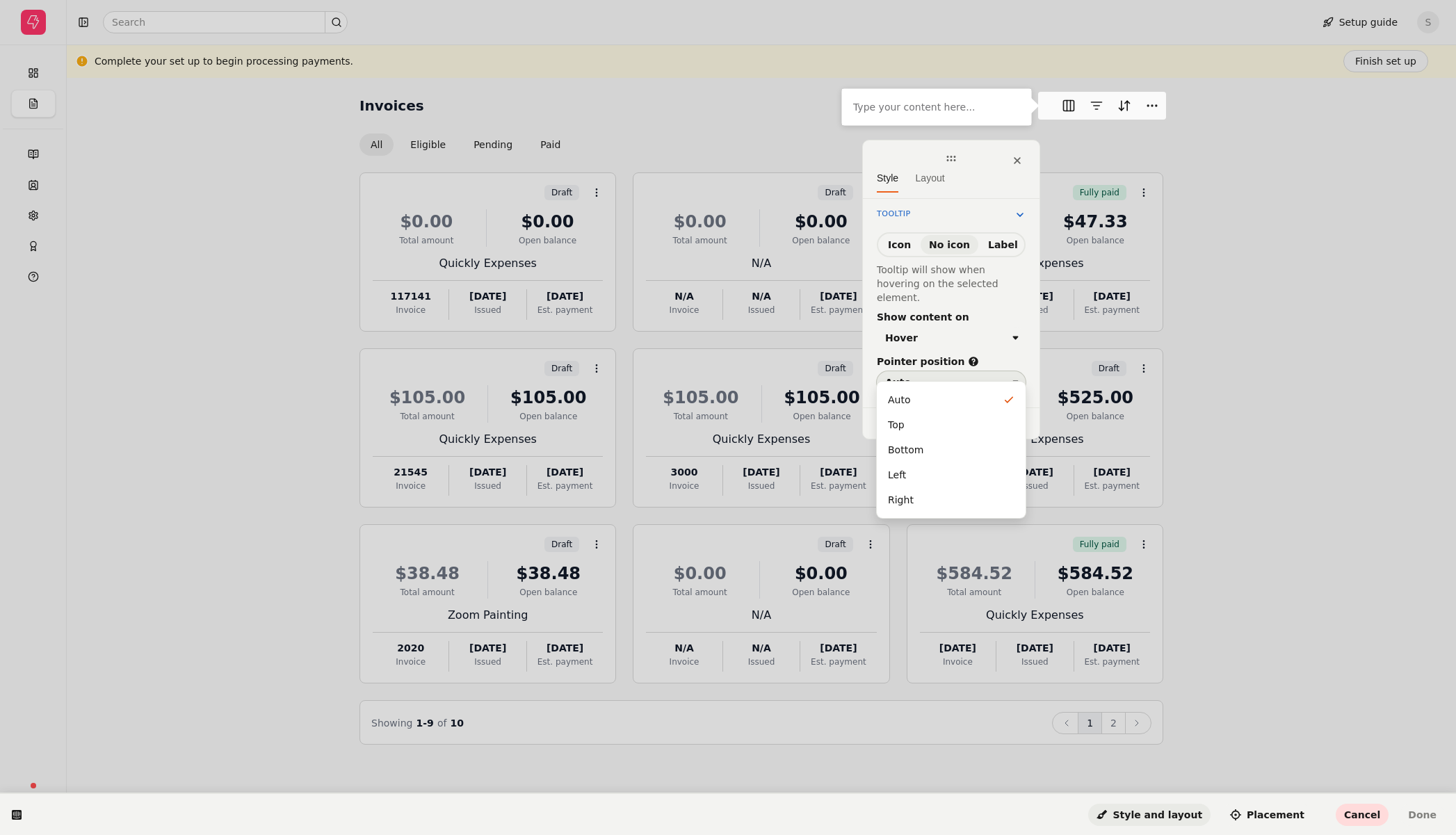
click at [985, 377] on div "Auto" at bounding box center [946, 382] width 122 height 11
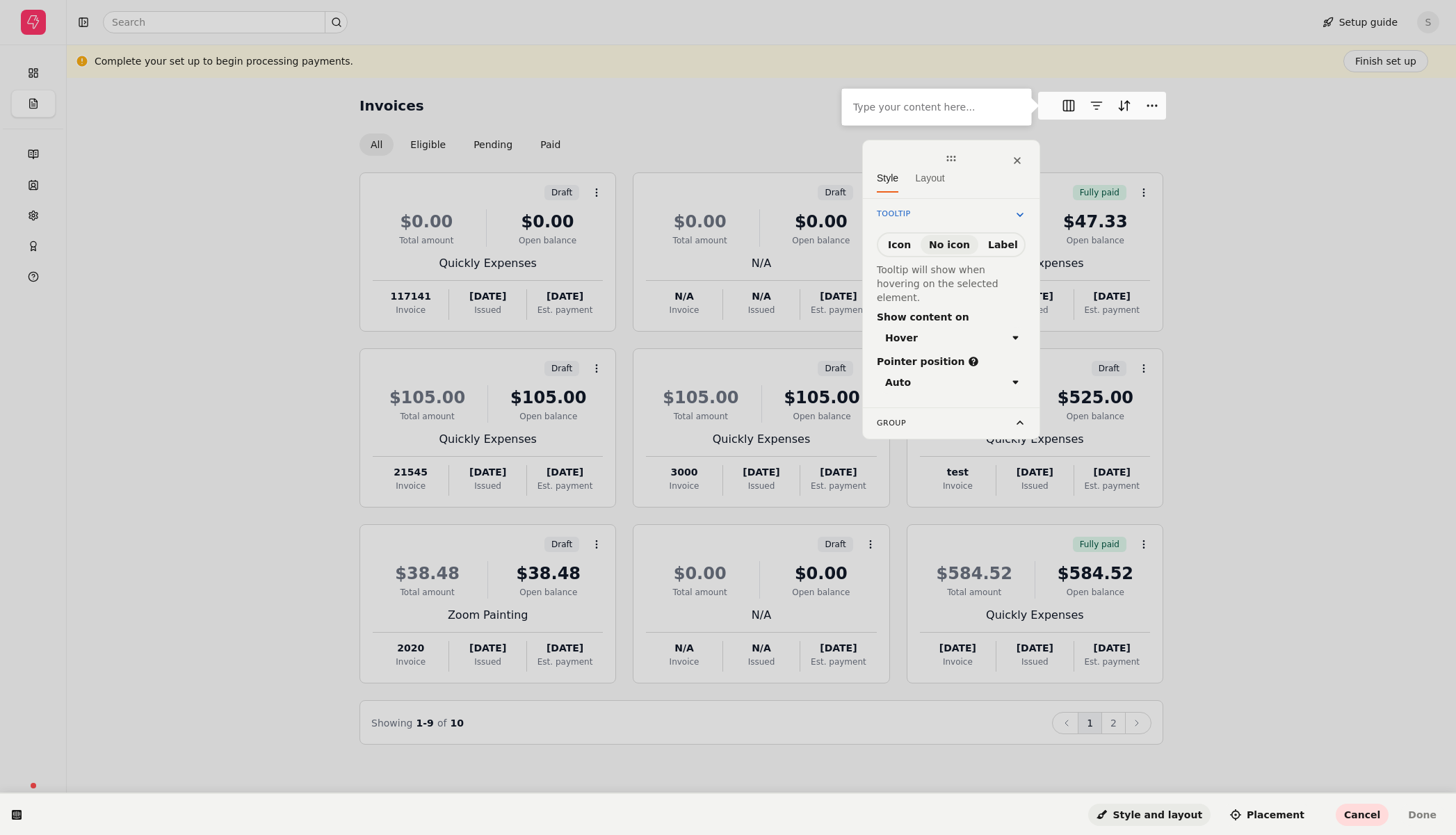
click at [968, 416] on div "Group" at bounding box center [951, 423] width 149 height 14
click at [1224, 0] on html "Type your content here... Style Layout Tooltip Group" at bounding box center [728, 0] width 1456 height 0
click at [1018, 156] on icon at bounding box center [1016, 160] width 11 height 11
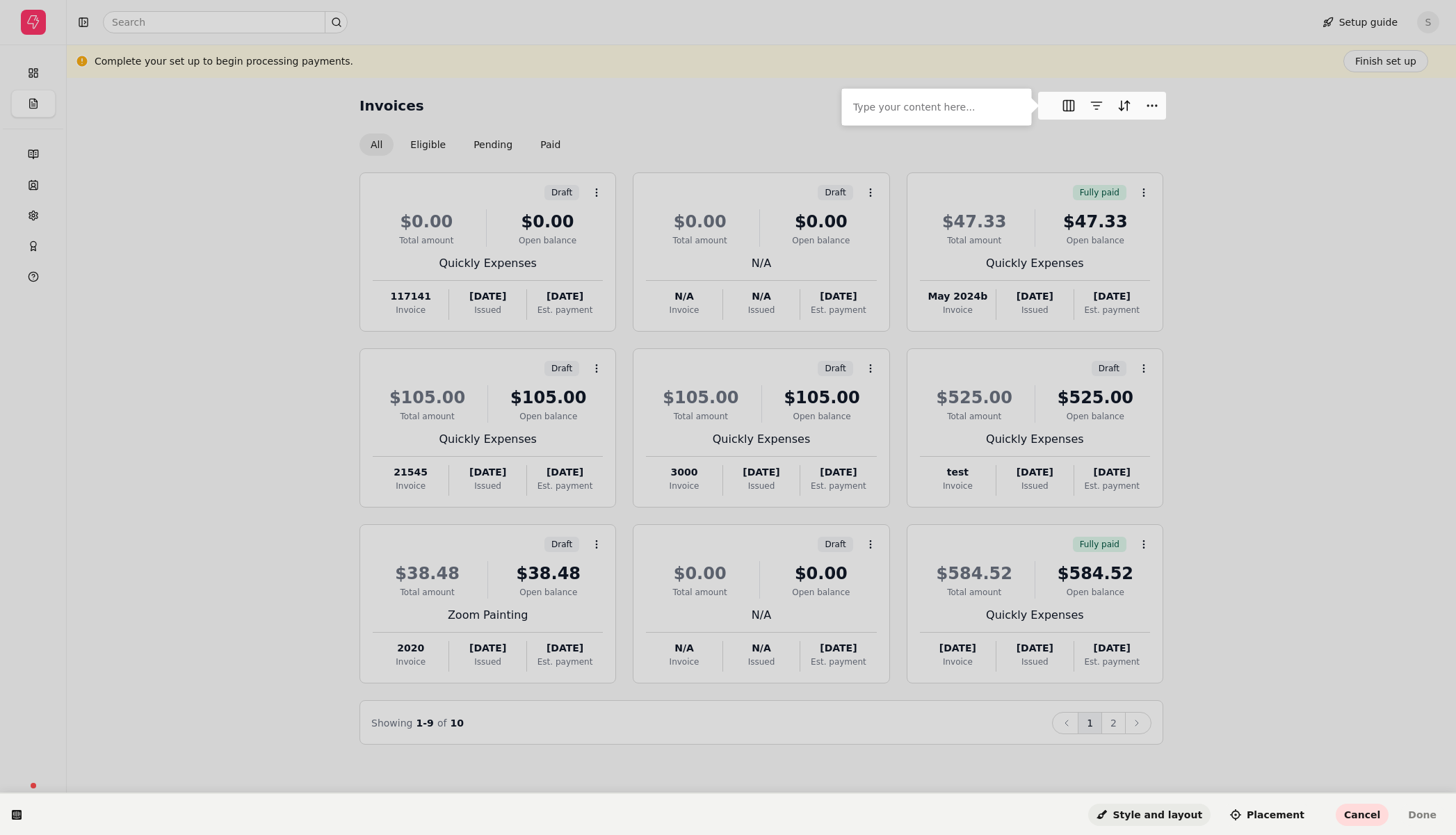
click at [1159, 820] on span "Style and layout" at bounding box center [1149, 815] width 106 height 11
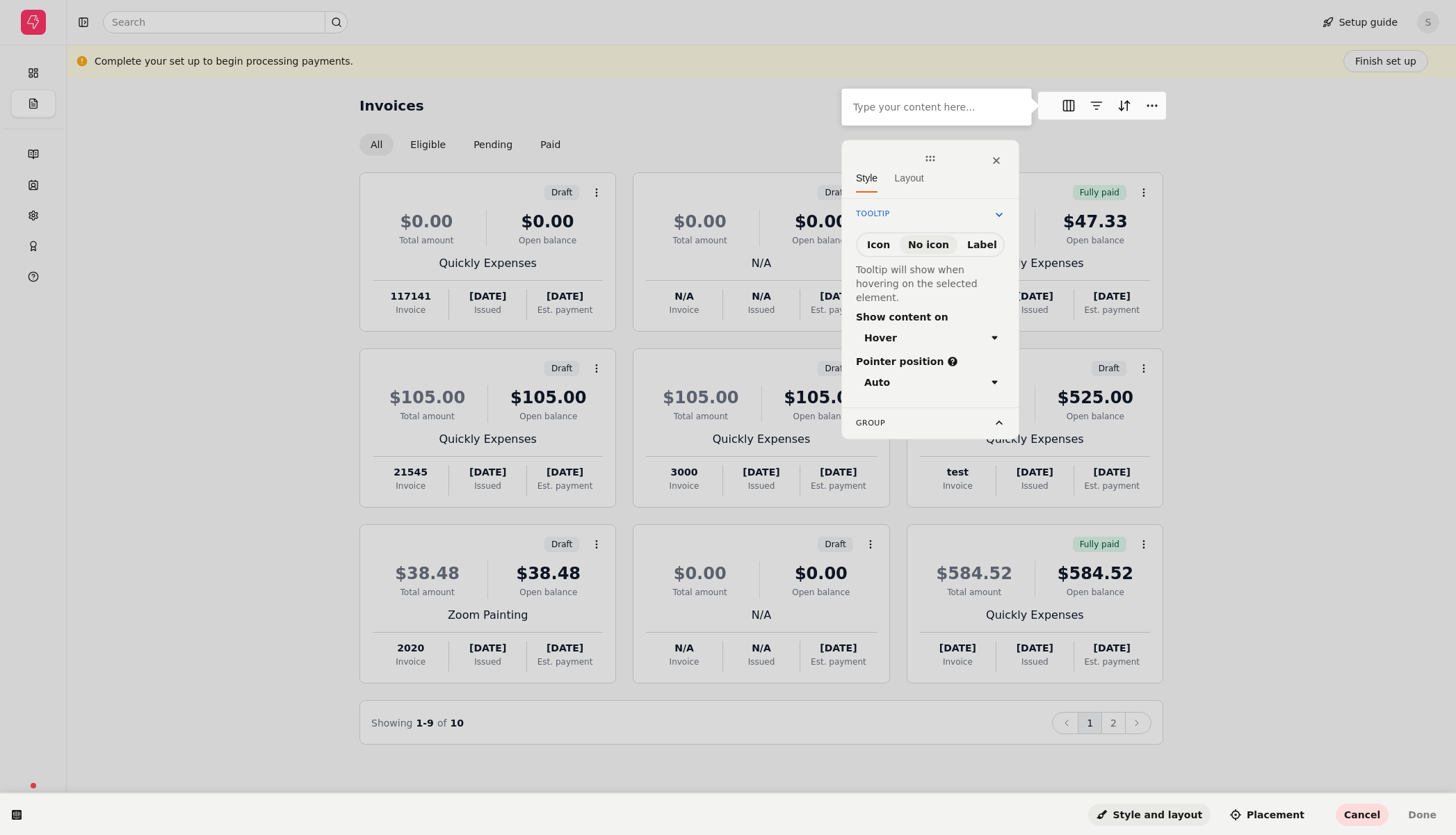
click at [1163, 811] on span "Style and layout" at bounding box center [1149, 815] width 106 height 11
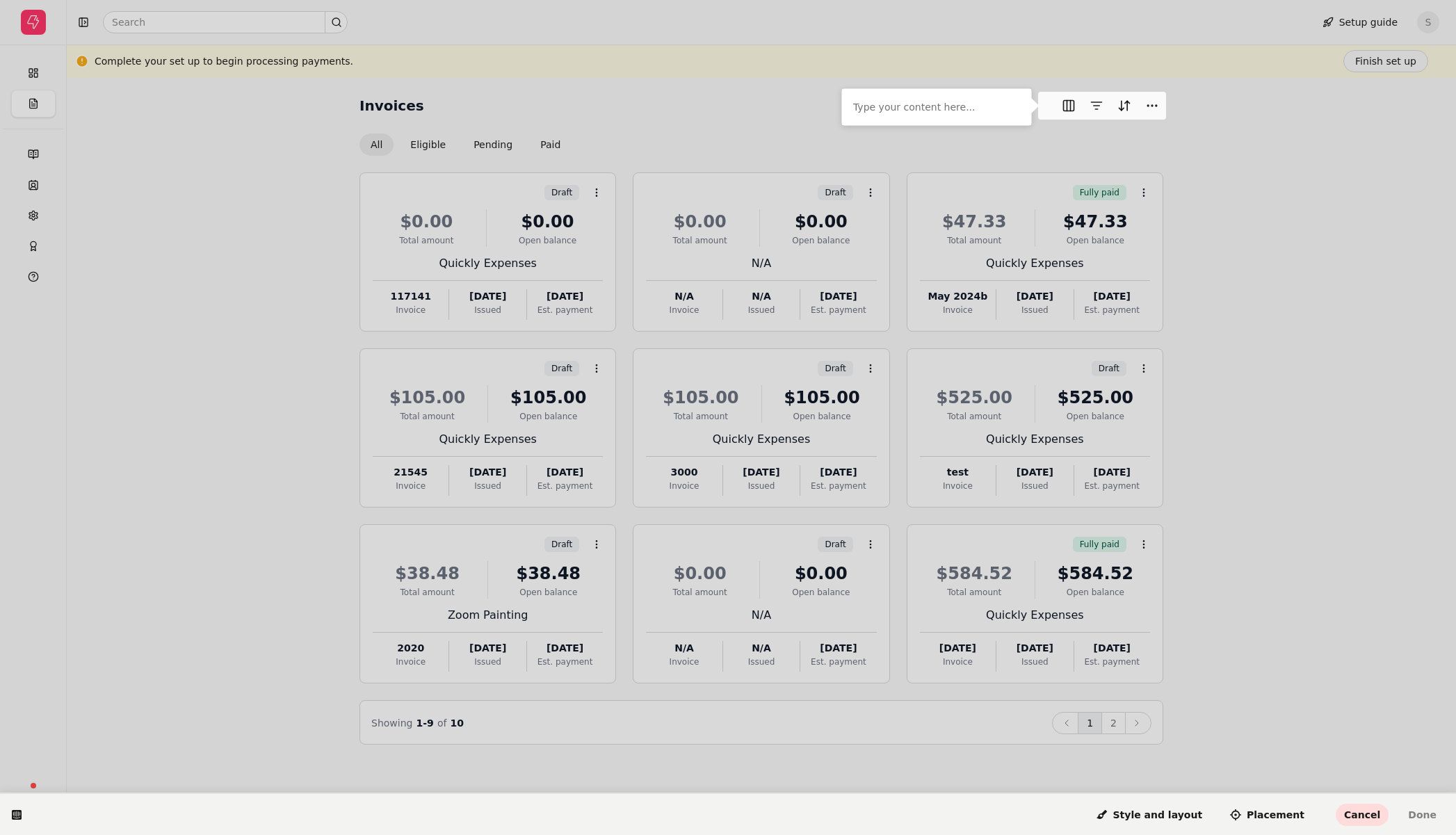
click at [11, 815] on icon at bounding box center [17, 815] width 11 height 11
click at [945, 101] on p at bounding box center [936, 107] width 167 height 14
click at [935, 107] on p at bounding box center [936, 107] width 167 height 14
click at [914, 98] on p "Too many bills? Try filtering by supplier or due date" at bounding box center [936, 107] width 167 height 28
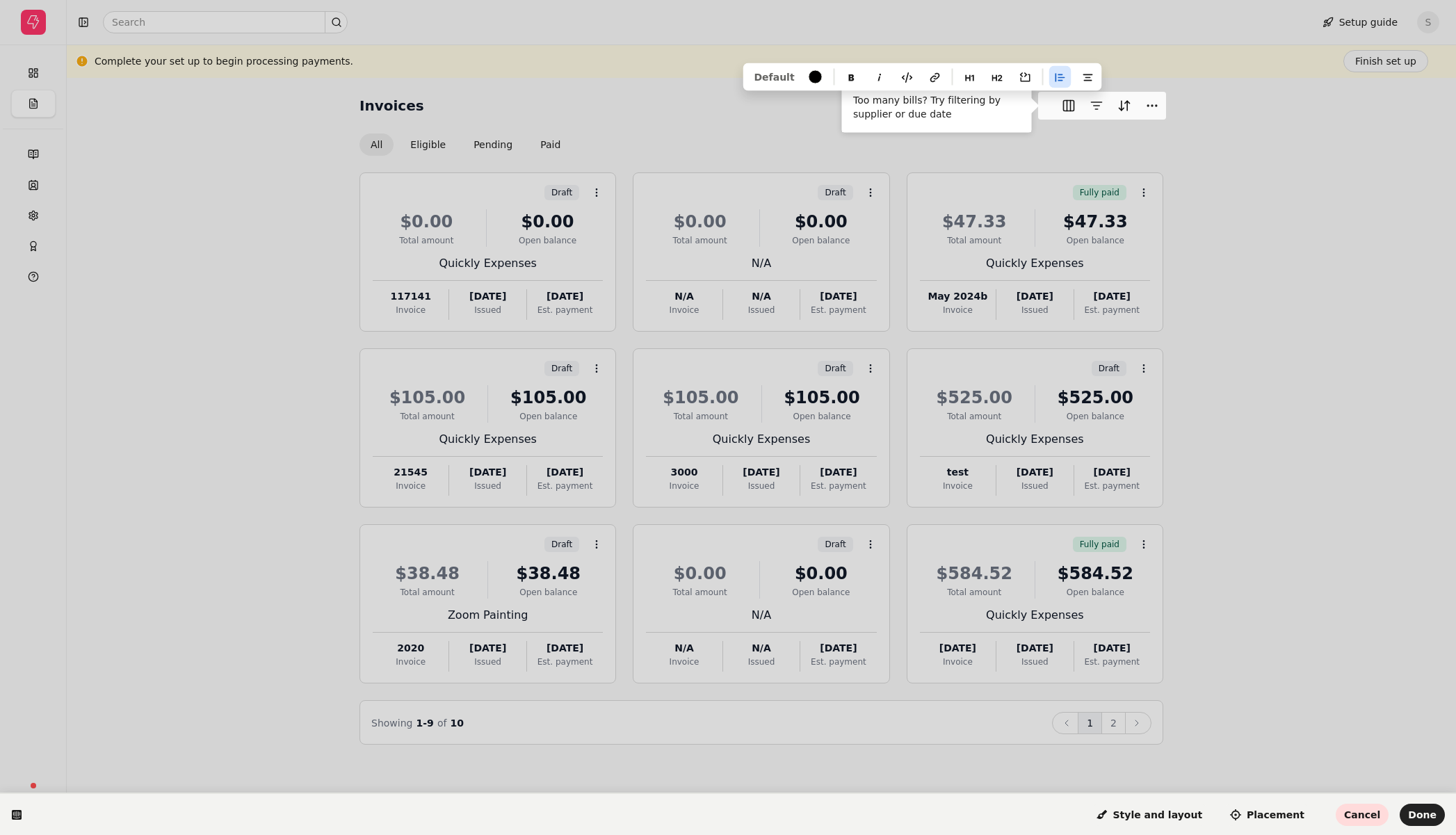
click at [910, 103] on p "Too many bills? Try filtering by supplier or due date" at bounding box center [936, 107] width 167 height 28
drag, startPoint x: 994, startPoint y: 98, endPoint x: 989, endPoint y: 126, distance: 28.4
click at [994, 98] on p "Too many invoices? Try filtering by supplier or due date" at bounding box center [936, 107] width 167 height 28
click at [862, 116] on p "Too many invoices? Try filtering by supplier or due date" at bounding box center [936, 107] width 167 height 28
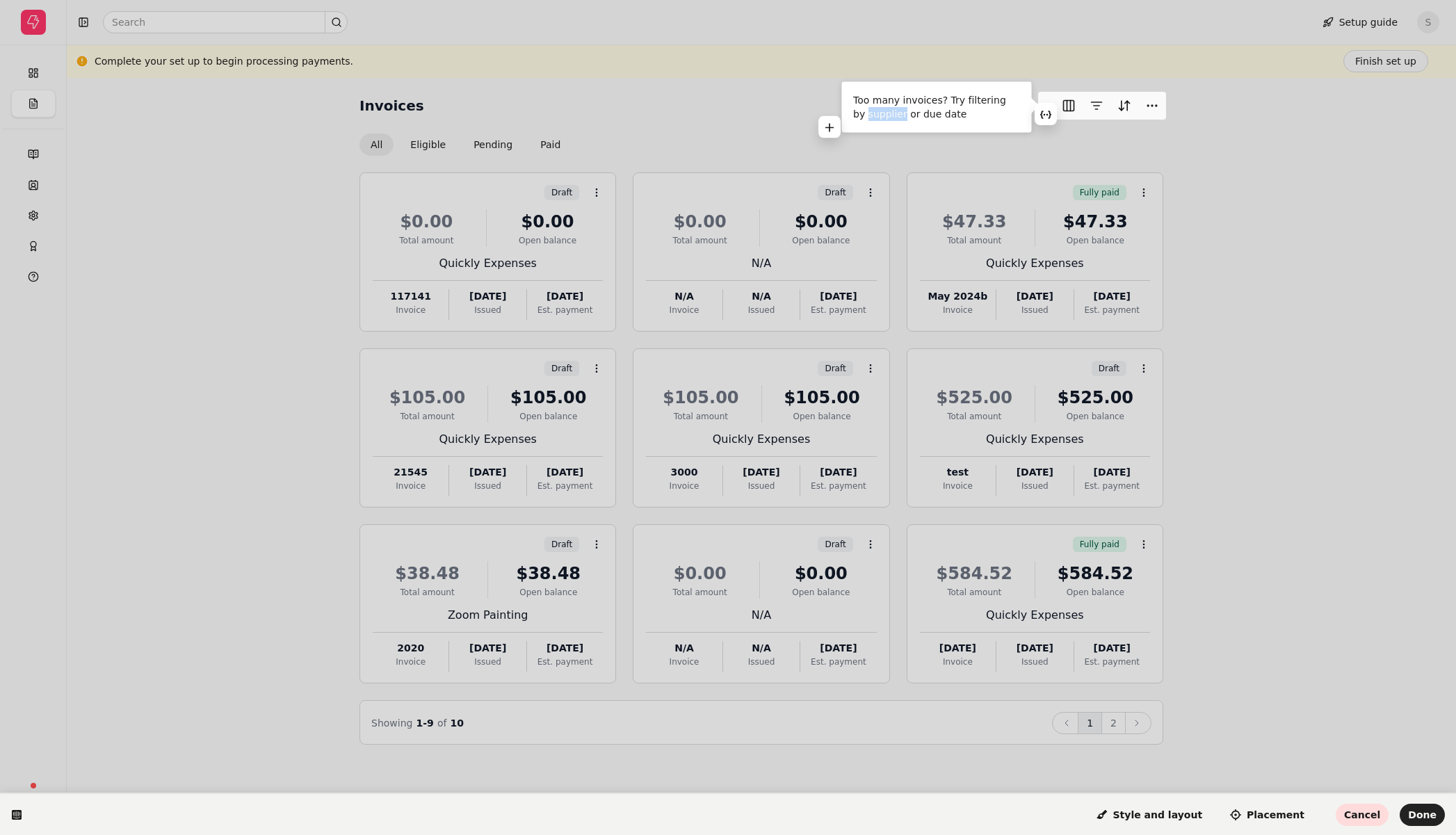
click at [862, 116] on p "Too many invoices? Try filtering by supplier or due date" at bounding box center [936, 107] width 167 height 28
click at [952, 116] on p "Too many invoices? Try filtering by buyer, or due date" at bounding box center [936, 107] width 167 height 28
click at [996, 102] on p "Too many invoices? Try filtering by buyer, or due date" at bounding box center [936, 107] width 167 height 28
drag, startPoint x: 958, startPoint y: 98, endPoint x: 963, endPoint y: 131, distance: 33.4
click at [958, 100] on p "Too many invoices? Try filtering by buyer, or due date" at bounding box center [936, 107] width 167 height 28
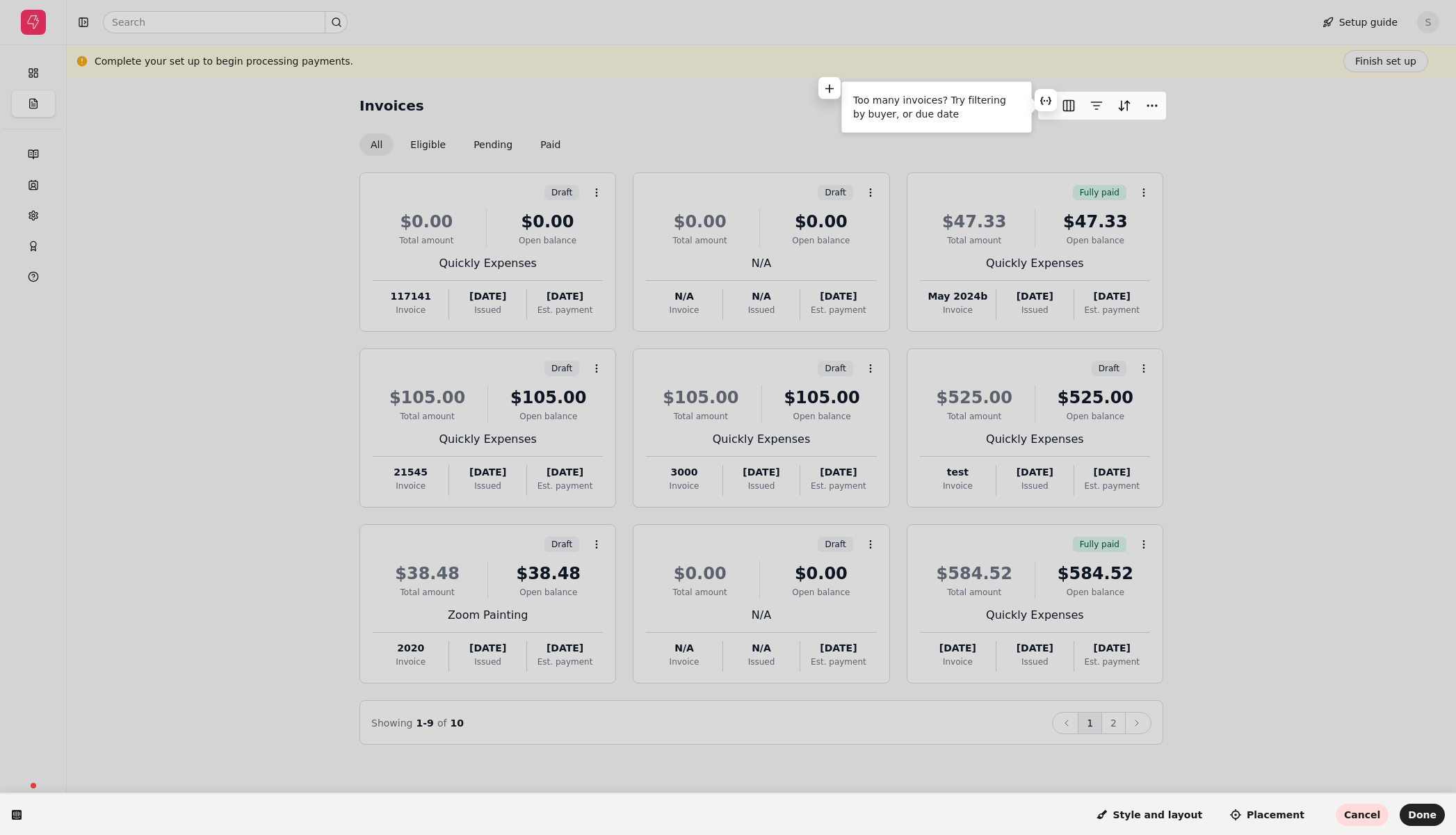
click at [992, 104] on p "Too many invoices? Try filtering by buyer, or due date" at bounding box center [936, 107] width 167 height 28
drag, startPoint x: 998, startPoint y: 98, endPoint x: 962, endPoint y: 116, distance: 40.2
click at [962, 116] on p "Too many invoices? Try filtering by buyer, or due date" at bounding box center [936, 107] width 167 height 28
click at [1214, 0] on html "Too many invoices? Try filtering or sorting for a more refined experience. Styl…" at bounding box center [728, 0] width 1456 height 0
click at [1414, 814] on span "Done" at bounding box center [1422, 815] width 29 height 11
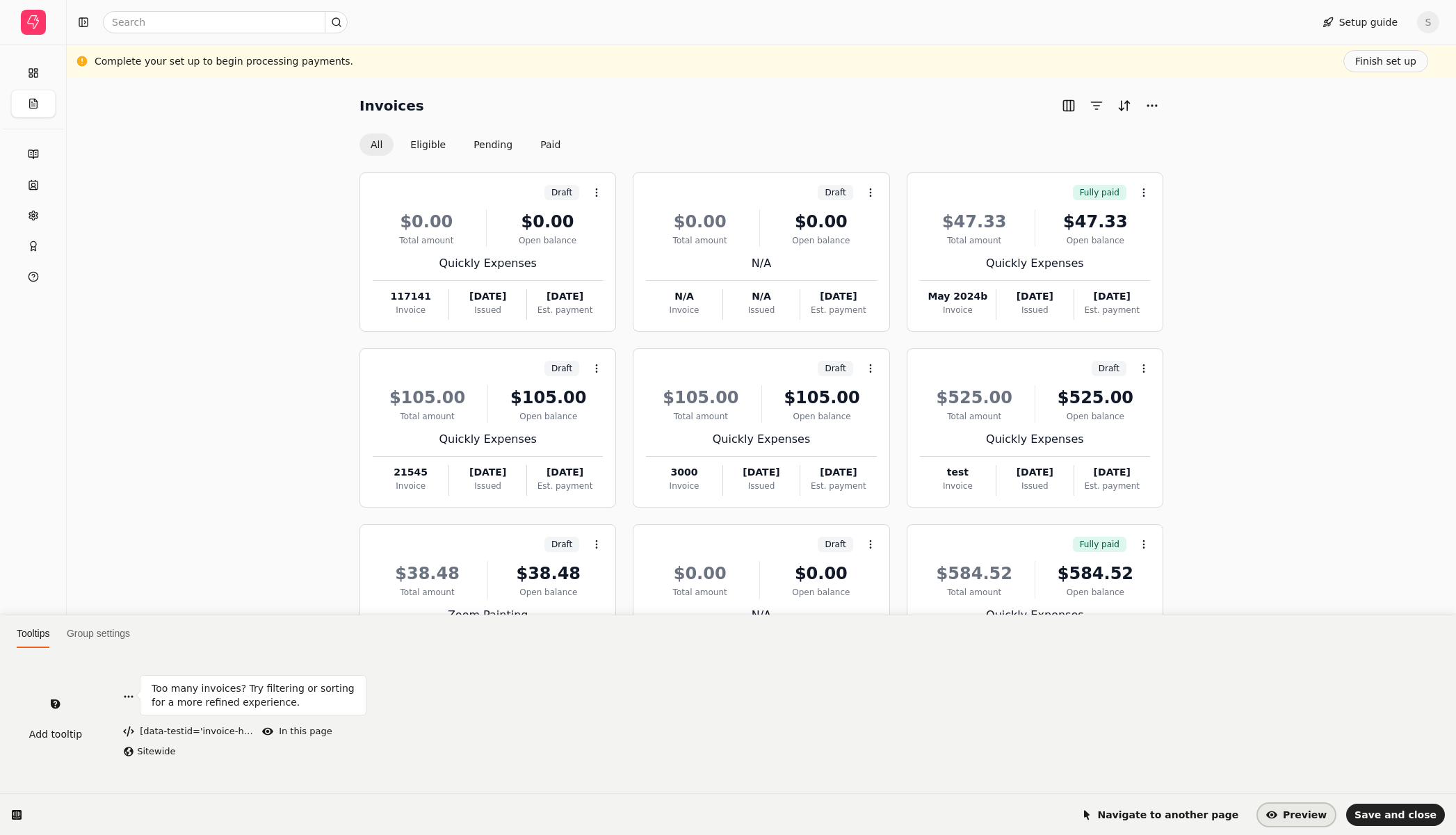
click at [1316, 812] on span "Preview" at bounding box center [1296, 815] width 60 height 11
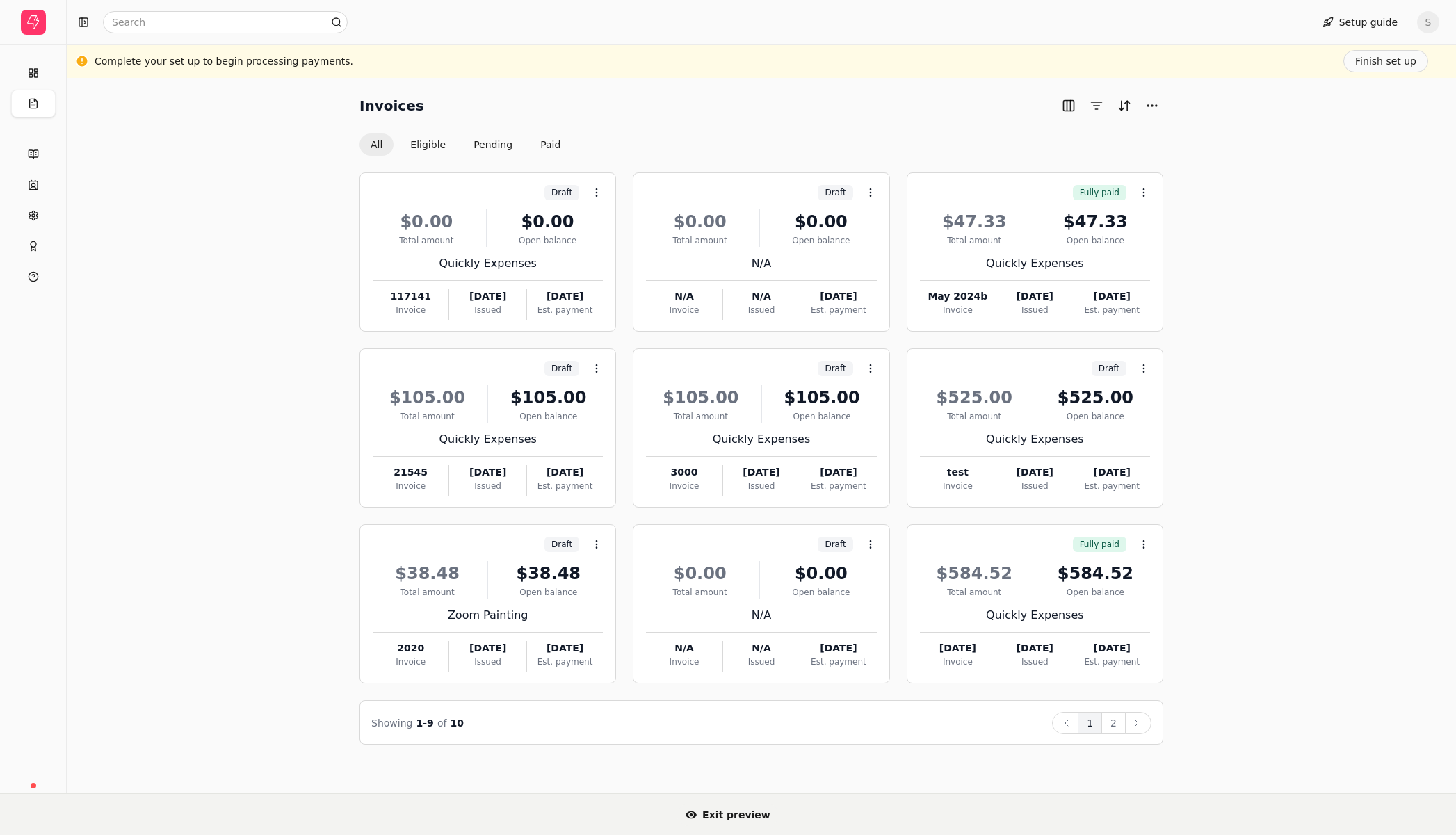
click at [1301, 247] on div "Invoices All Eligible Pending Paid Draft Context Menu Button $0.00 Total amount…" at bounding box center [761, 419] width 1355 height 650
click at [724, 809] on span "Exit preview" at bounding box center [727, 815] width 85 height 11
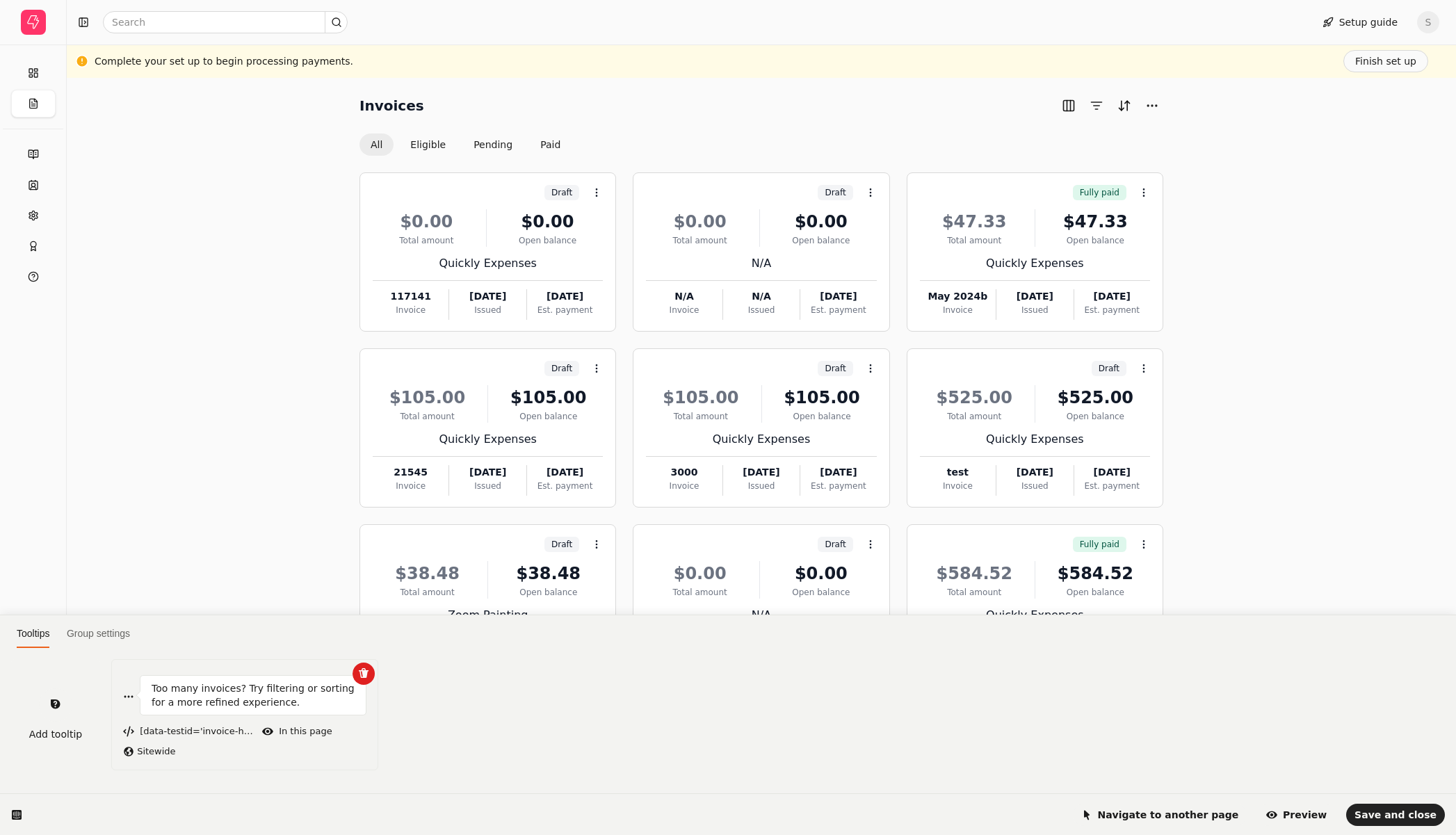
click at [241, 684] on p "Too many invoices? Try filtering or sorting for a more refined experience." at bounding box center [253, 695] width 203 height 28
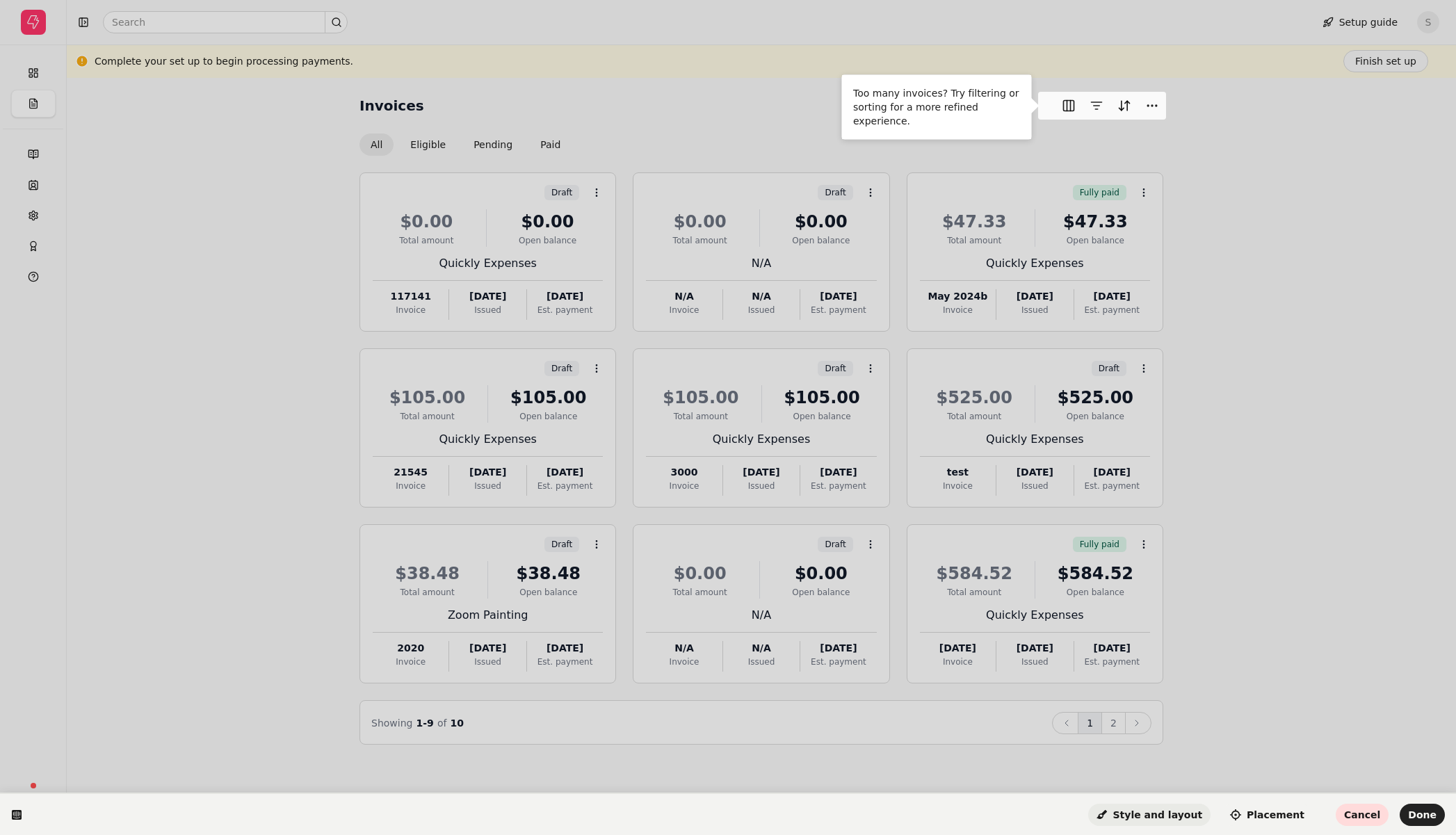
click at [1181, 813] on span "Style and layout" at bounding box center [1149, 815] width 106 height 11
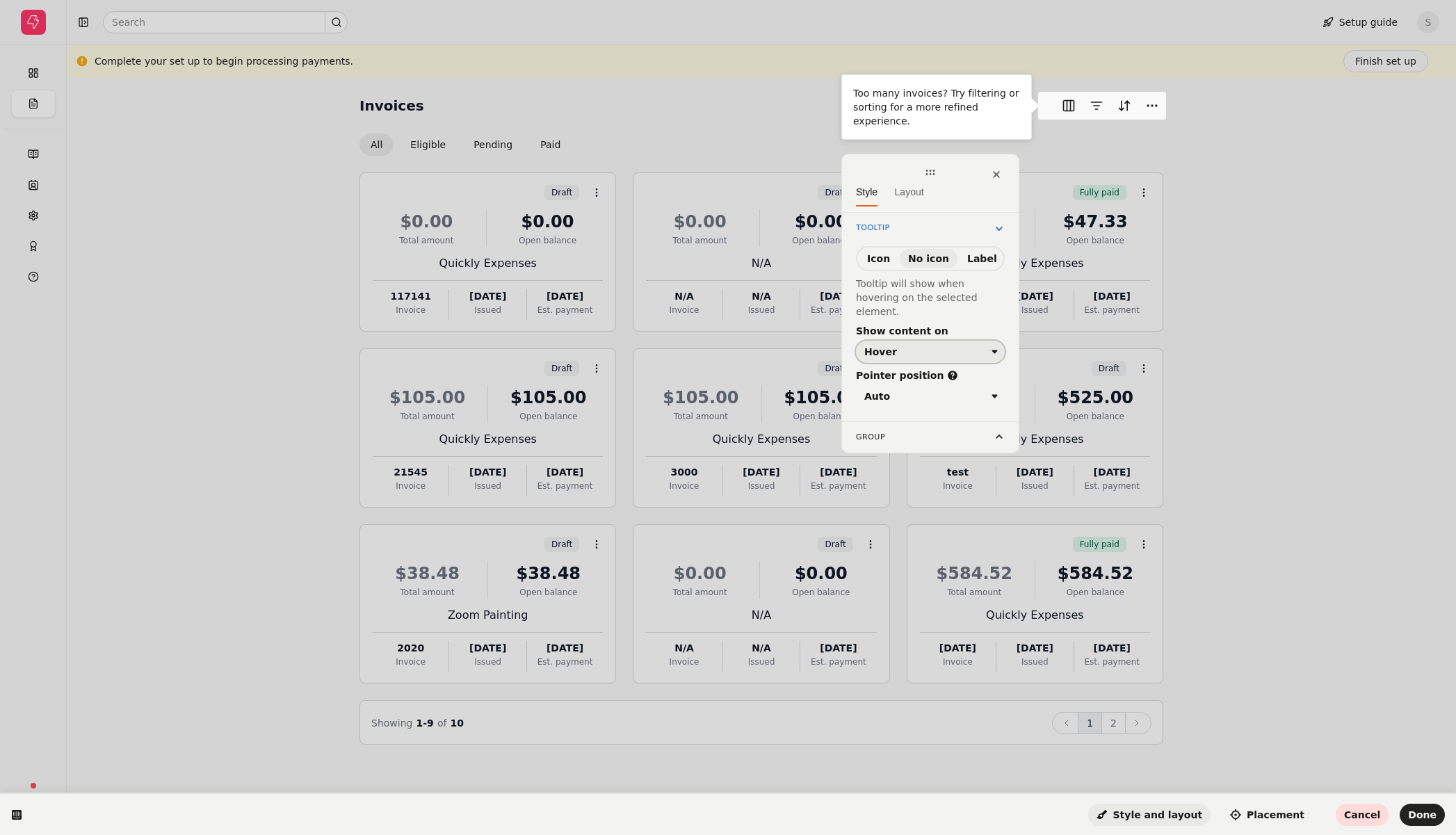
click at [880, 346] on div "Hover" at bounding box center [880, 352] width 32 height 11
click at [896, 340] on button "Hover" at bounding box center [930, 352] width 149 height 23
click at [1234, 0] on html "Too many invoices? Try filtering or sorting for a more refined experience. Styl…" at bounding box center [728, 0] width 1456 height 0
click at [1368, 812] on span "Cancel" at bounding box center [1362, 815] width 36 height 11
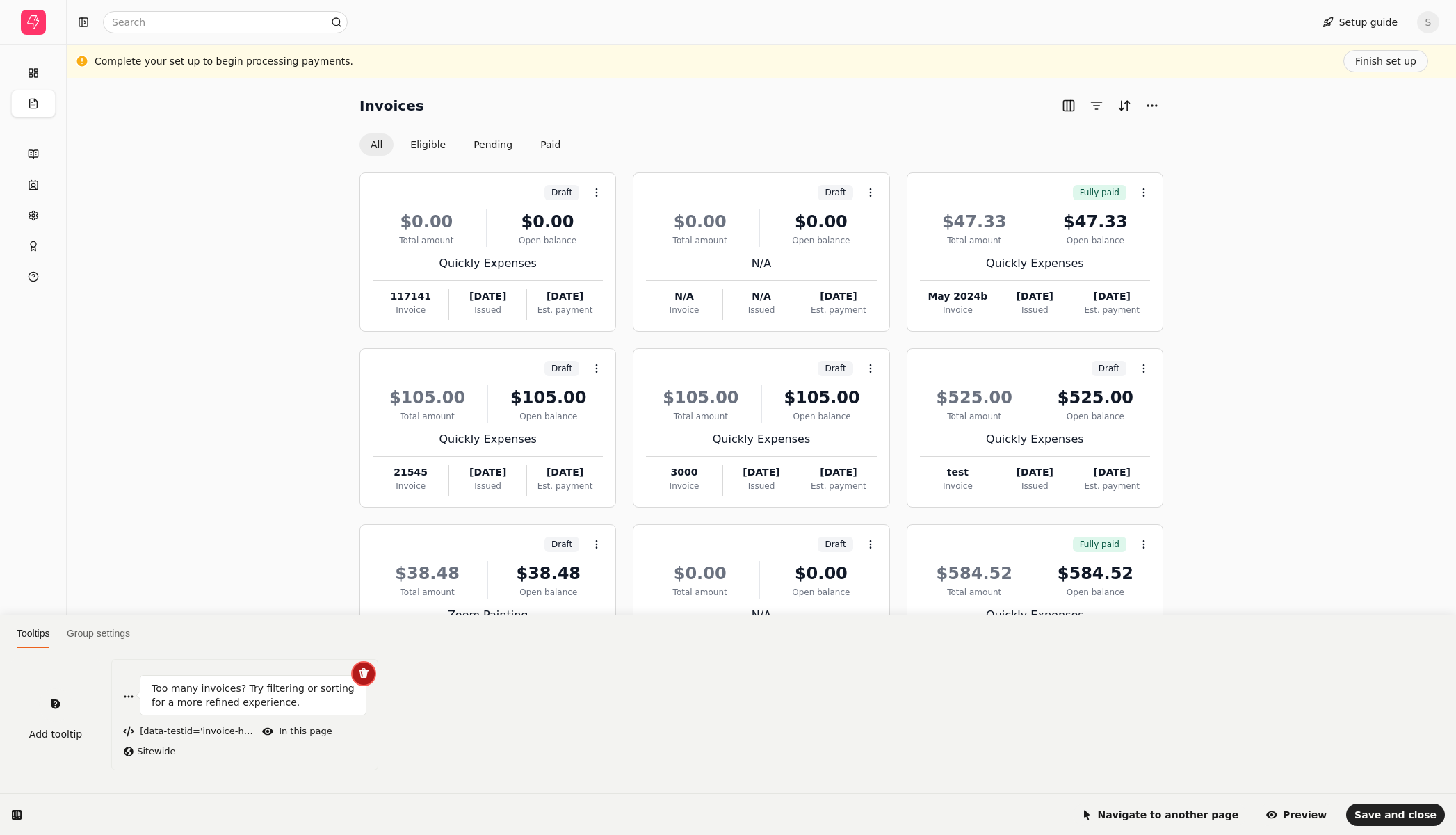
click at [364, 673] on icon "button" at bounding box center [363, 673] width 10 height 10
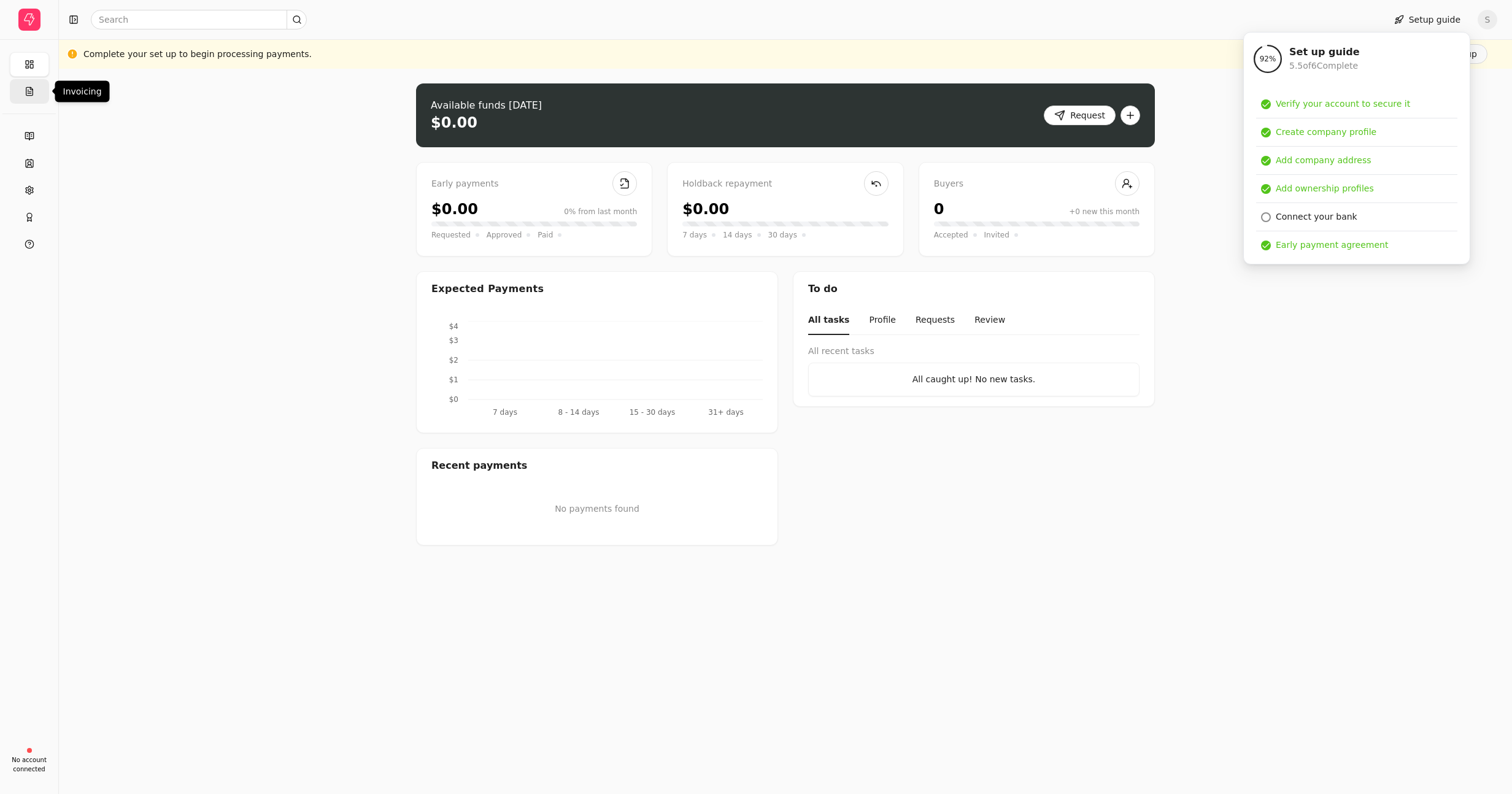
click at [40, 94] on button "Invoicing" at bounding box center [29, 91] width 39 height 25
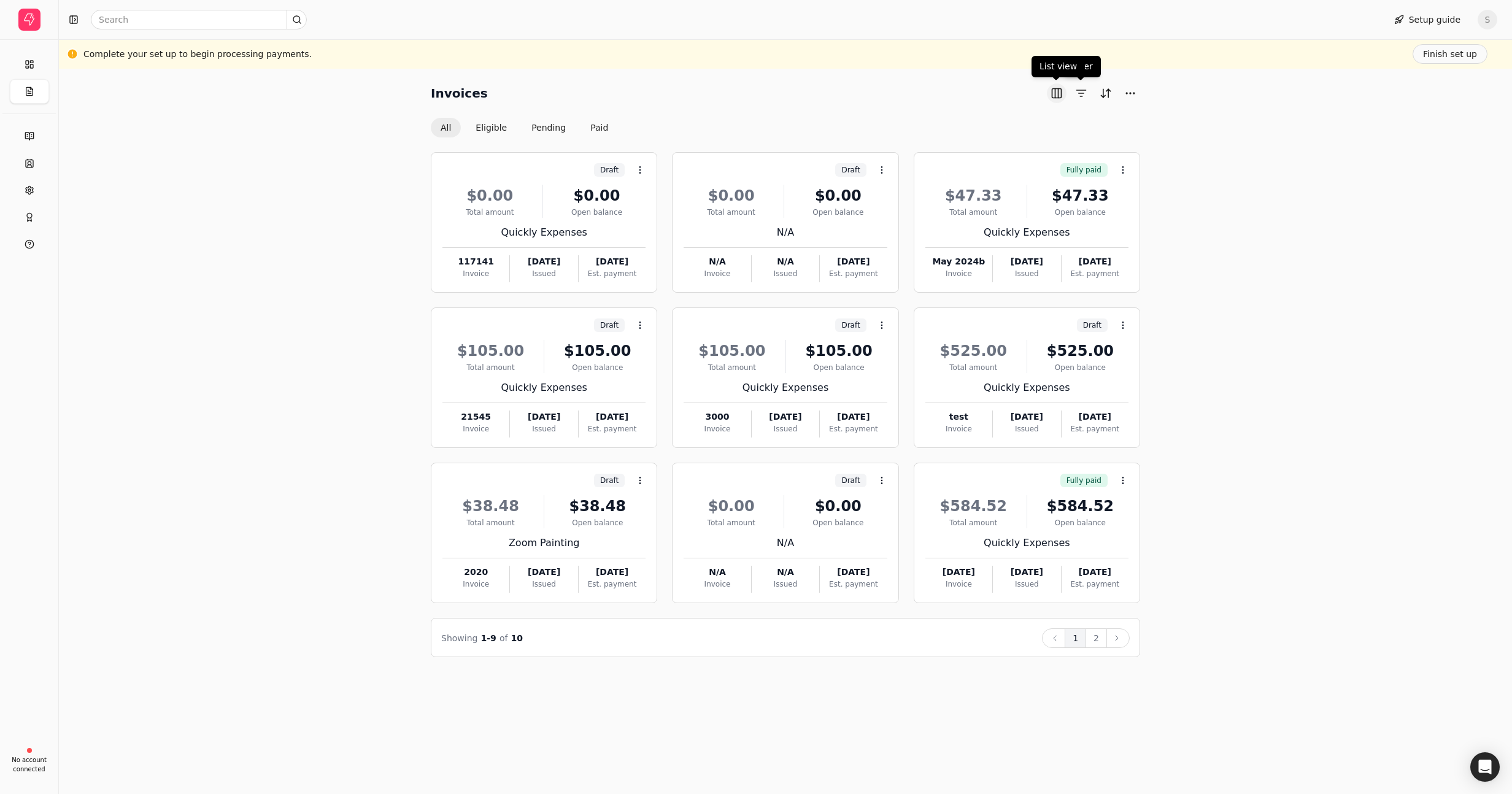
click at [1058, 93] on button "button" at bounding box center [1057, 94] width 20 height 20
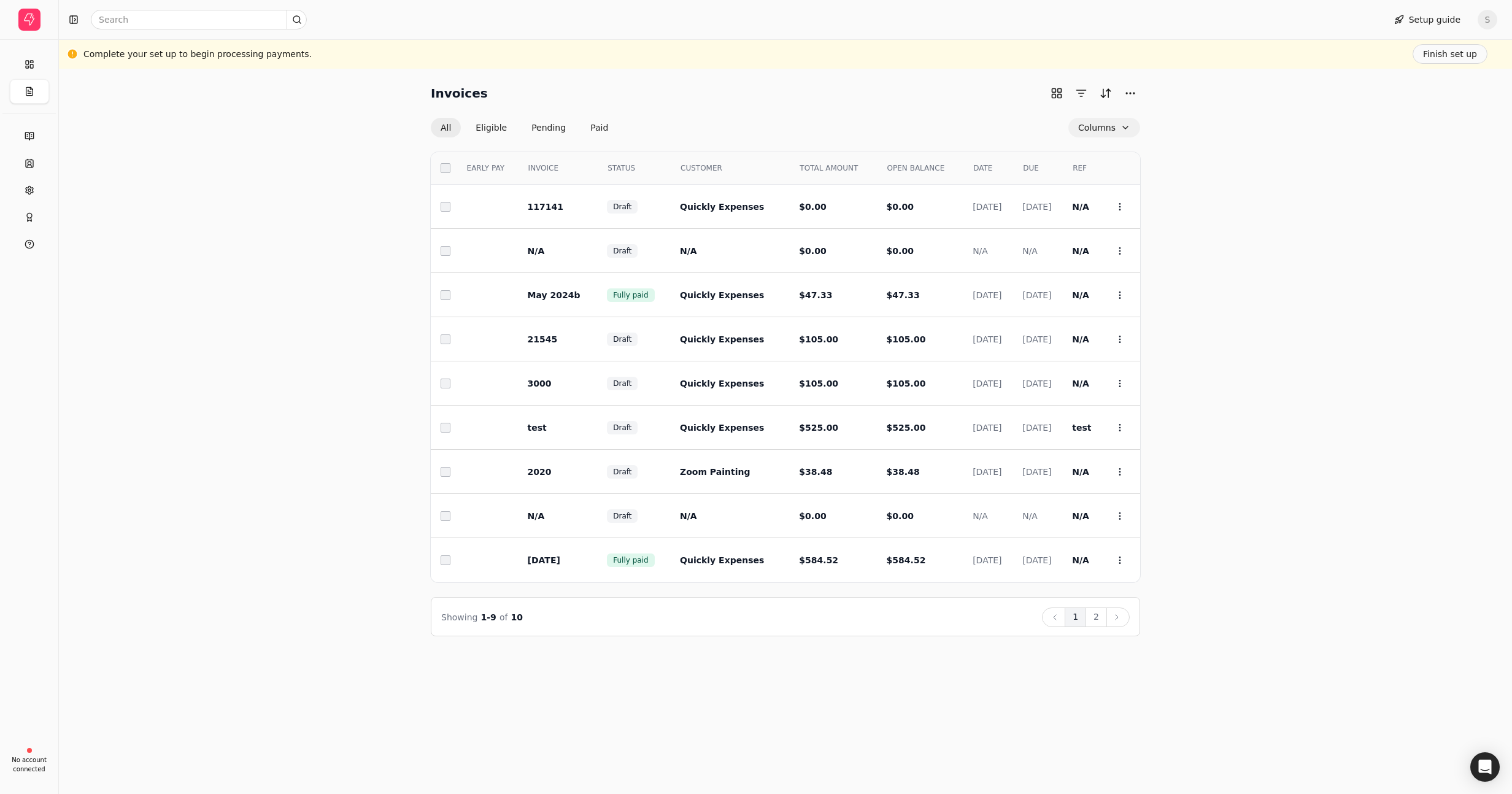
click at [1133, 129] on button "Columns" at bounding box center [1104, 128] width 72 height 20
click at [1131, 129] on button "Columns" at bounding box center [1104, 128] width 72 height 20
click at [1186, 164] on div "Invoices All Eligible Pending Paid Columns Select EARLY PAY INVOICE STATUS CUST…" at bounding box center [785, 360] width 1424 height 553
click at [1129, 127] on button "Columns" at bounding box center [1104, 128] width 72 height 20
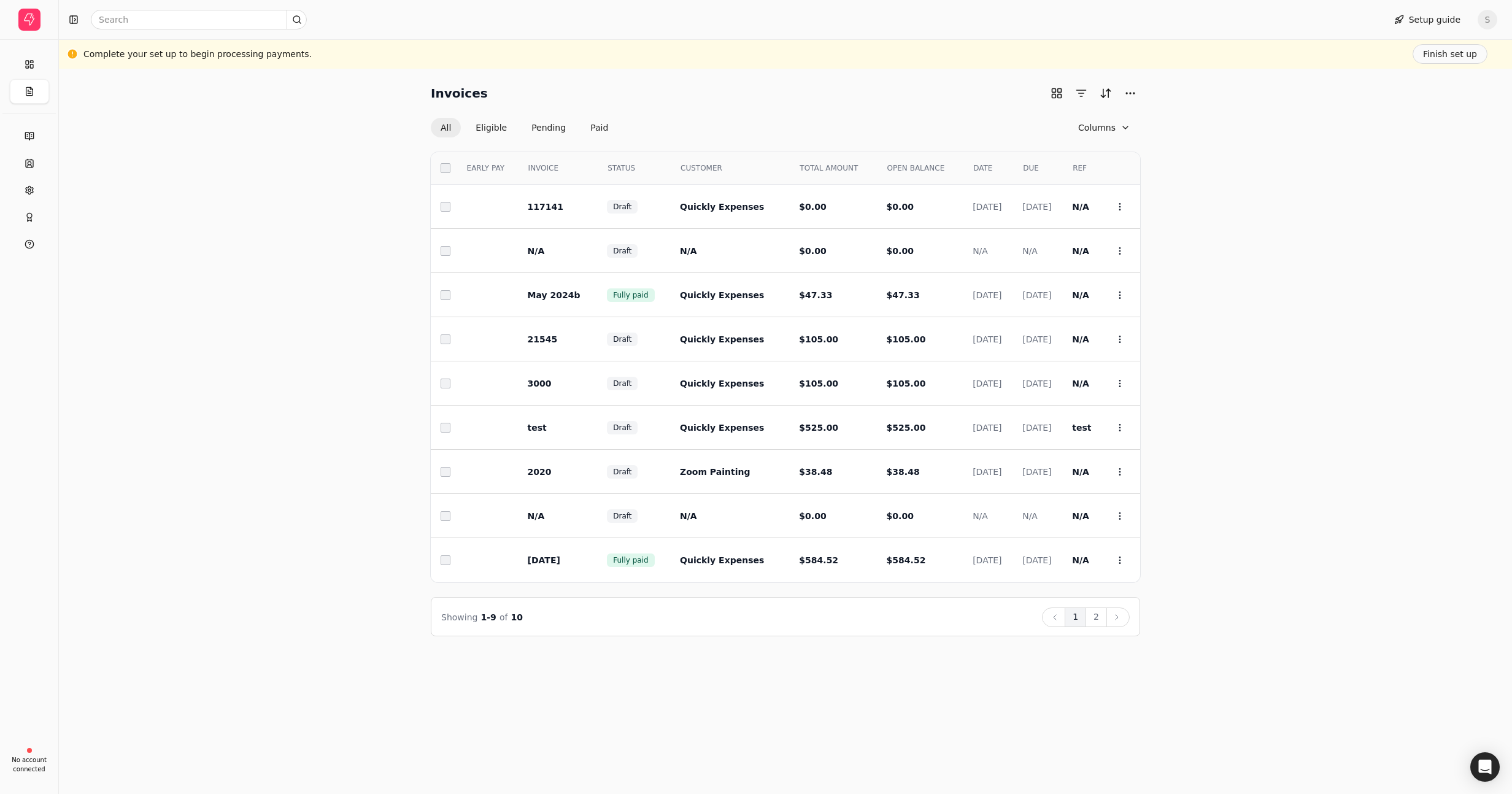
click at [1202, 170] on div "Invoices All Eligible Pending Paid Columns Select EARLY PAY INVOICE STATUS CUST…" at bounding box center [785, 360] width 1424 height 553
click at [1273, 178] on div "Invoices All Eligible Pending Paid Columns Select EARLY PAY INVOICE STATUS CUST…" at bounding box center [785, 360] width 1424 height 553
click at [1098, 129] on button "Columns" at bounding box center [1104, 128] width 72 height 20
click at [1127, 127] on button "Columns" at bounding box center [1104, 128] width 72 height 20
drag, startPoint x: 1061, startPoint y: 91, endPoint x: 1222, endPoint y: 162, distance: 176.0
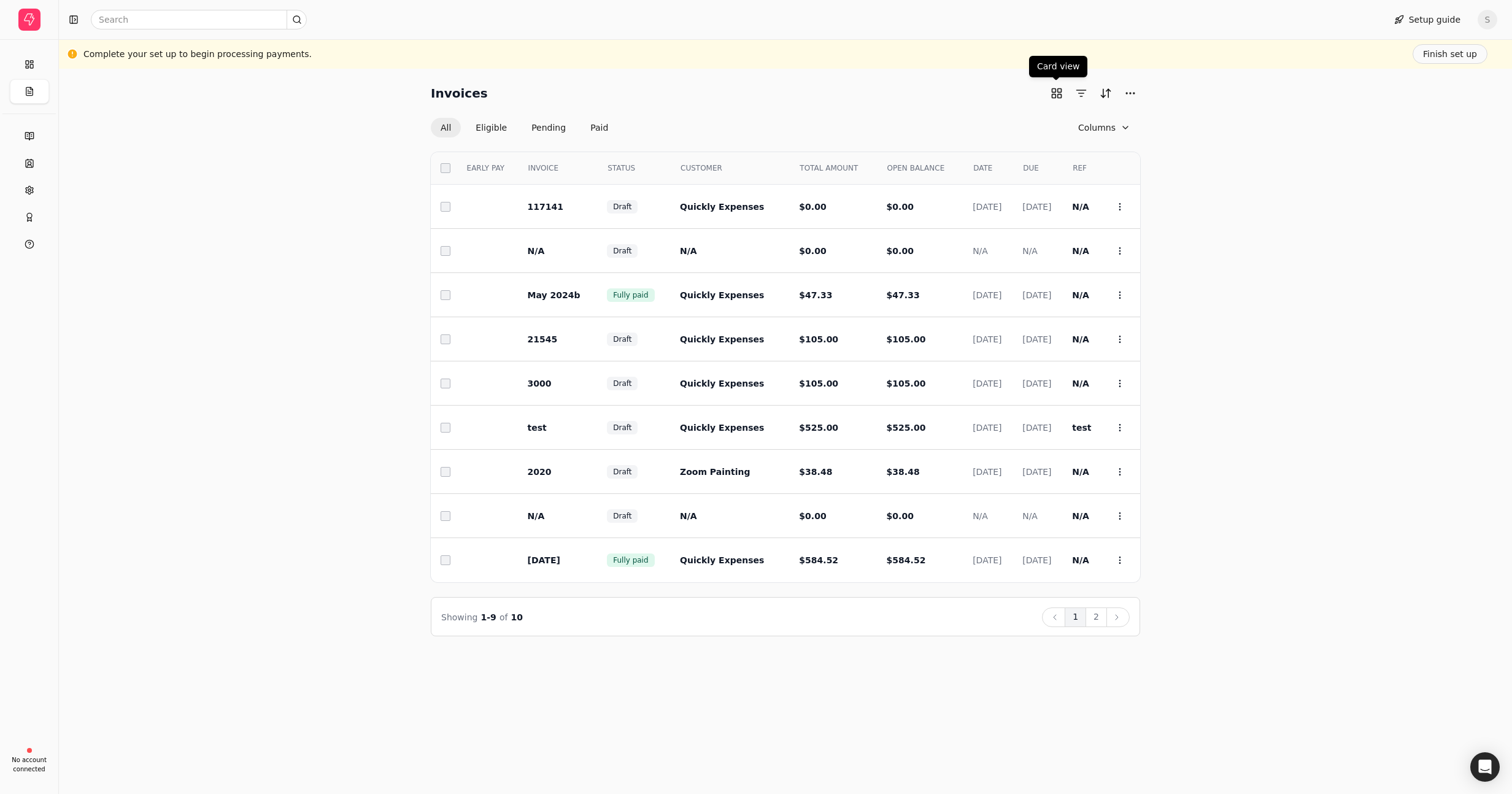
click at [1061, 91] on button "button" at bounding box center [1057, 94] width 20 height 20
